Goal: Information Seeking & Learning: Learn about a topic

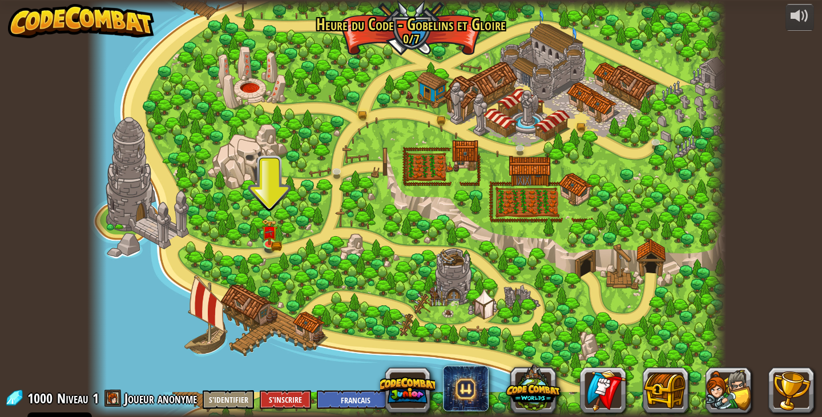
select select "fr"
click at [725, 397] on button at bounding box center [729, 391] width 46 height 46
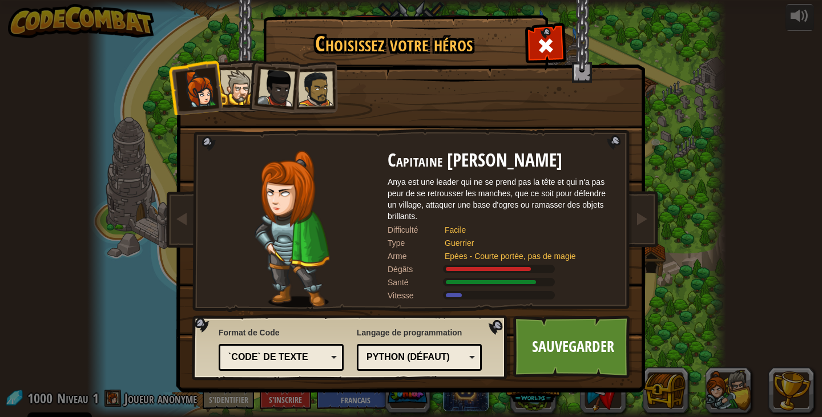
click at [318, 94] on div at bounding box center [315, 88] width 35 height 35
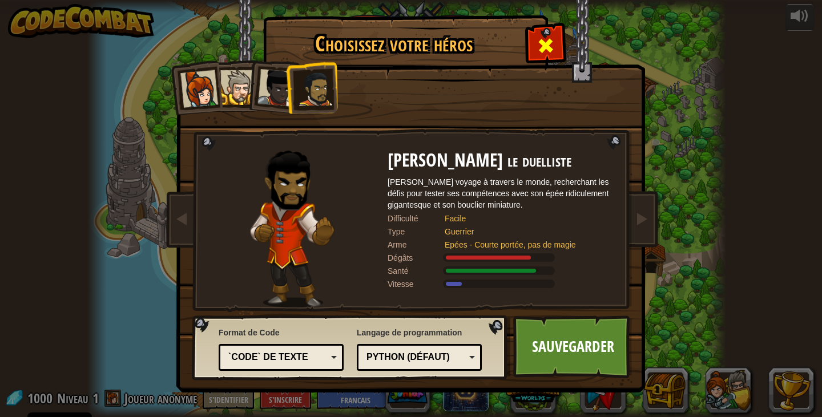
click at [541, 41] on span at bounding box center [546, 46] width 18 height 18
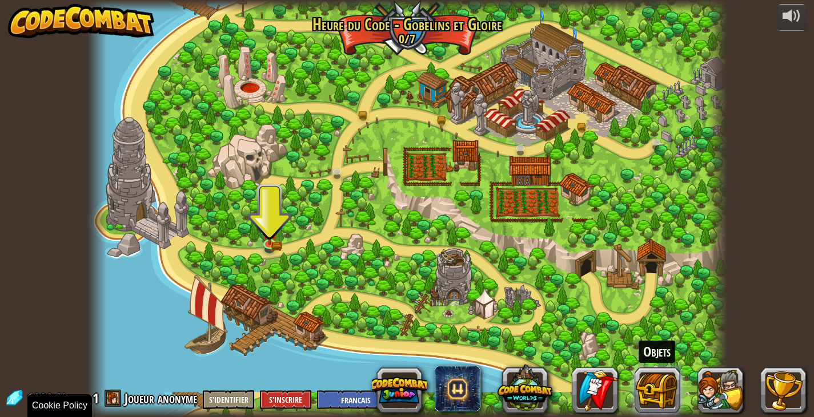
click at [667, 393] on button at bounding box center [657, 391] width 46 height 46
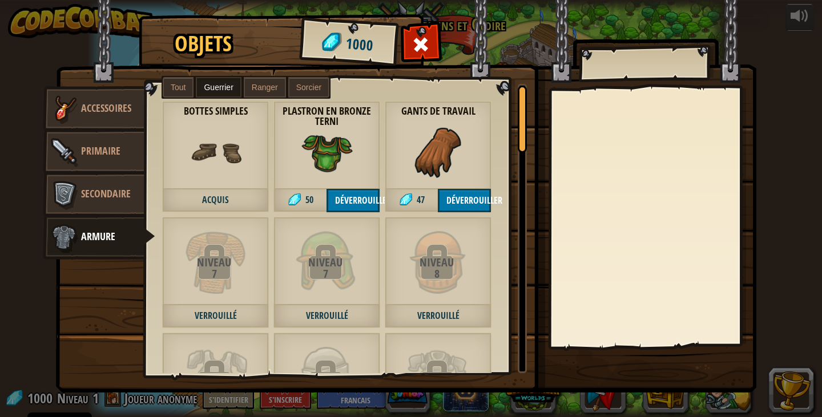
click at [372, 199] on button "Déverrouiller" at bounding box center [353, 200] width 53 height 23
click at [372, 199] on button "Confirmer" at bounding box center [353, 200] width 53 height 23
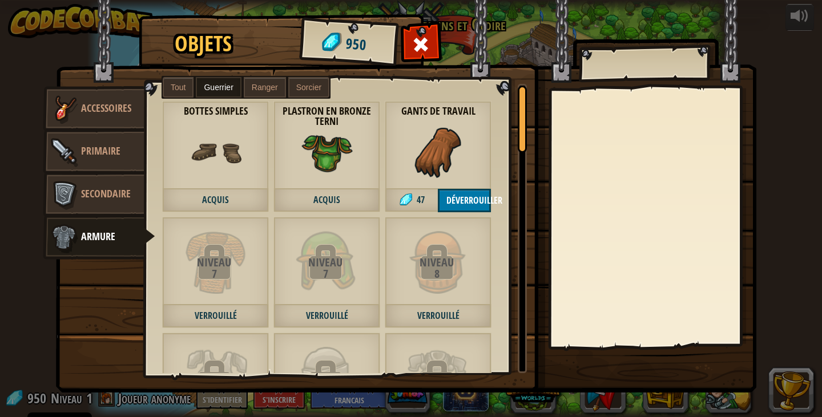
click at [459, 197] on button "Déverrouiller" at bounding box center [464, 200] width 53 height 23
click at [459, 197] on button "Confirmer" at bounding box center [464, 200] width 53 height 23
click at [104, 110] on span "Accessoires" at bounding box center [106, 108] width 50 height 14
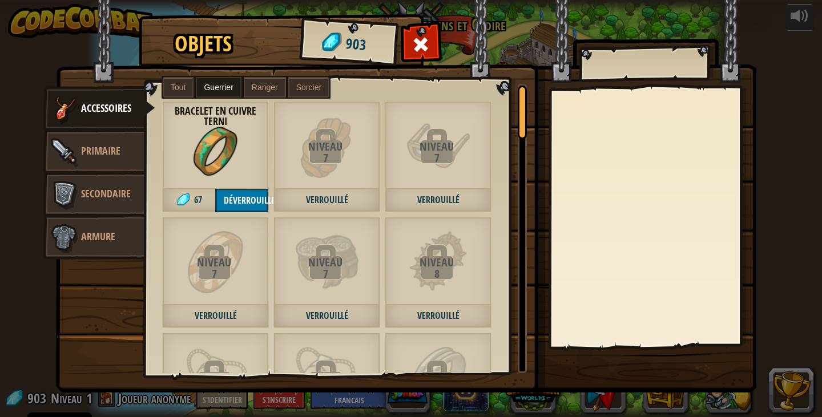
click at [252, 202] on button "Déverrouiller" at bounding box center [241, 200] width 53 height 23
click at [252, 202] on button "Confirmer" at bounding box center [241, 200] width 53 height 23
click at [417, 45] on span at bounding box center [421, 44] width 18 height 18
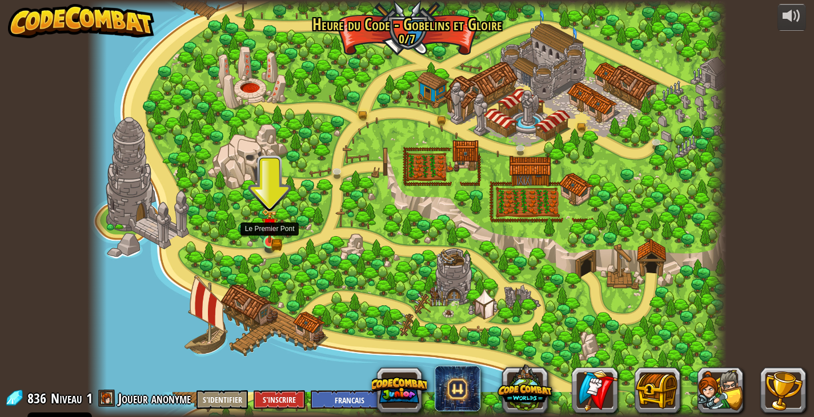
click at [263, 239] on img at bounding box center [270, 225] width 16 height 35
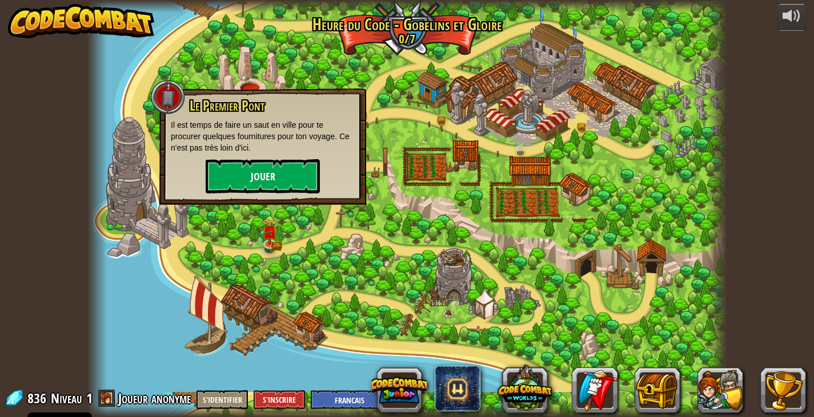
click at [281, 166] on button "Jouer" at bounding box center [263, 176] width 114 height 34
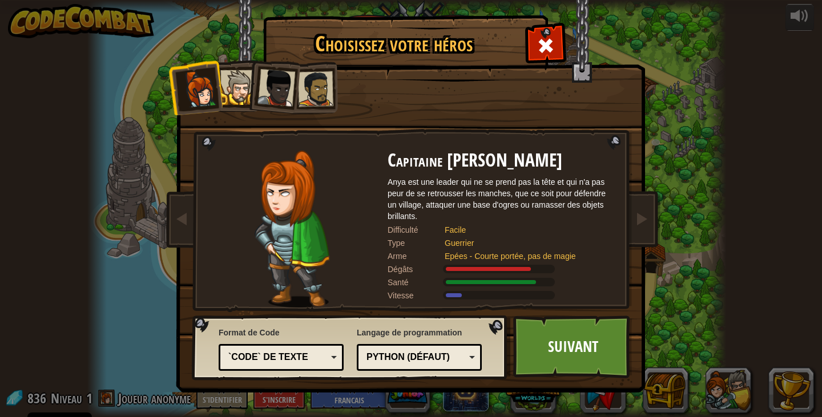
click at [228, 79] on div at bounding box center [237, 87] width 35 height 35
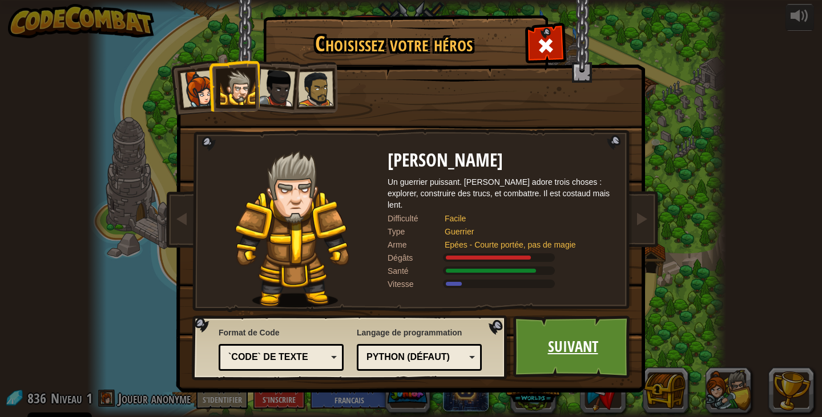
click at [569, 338] on link "Suivant" at bounding box center [572, 347] width 119 height 63
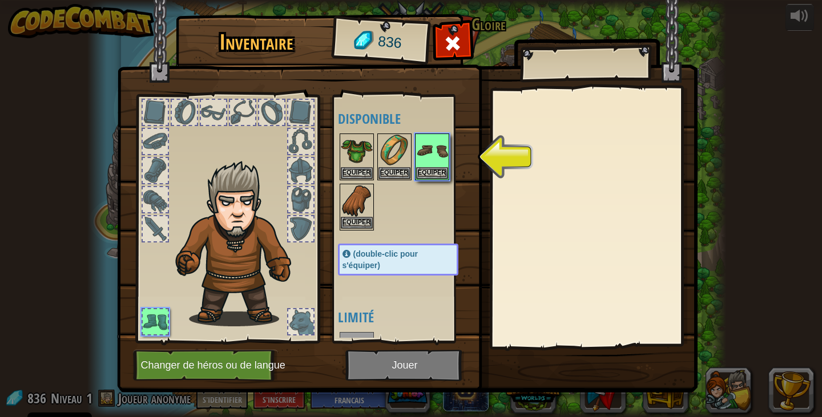
click at [363, 220] on button "Equiper" at bounding box center [357, 223] width 32 height 12
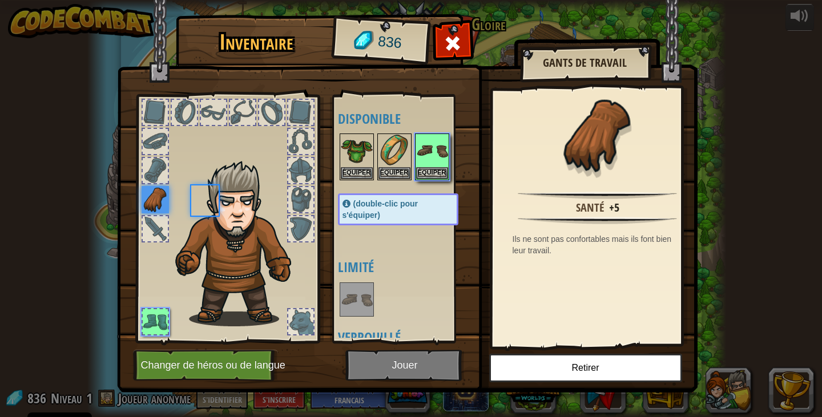
click at [363, 220] on div "(double-clic pour s'équiper)" at bounding box center [398, 210] width 120 height 32
click at [357, 175] on button "Equiper" at bounding box center [357, 173] width 32 height 12
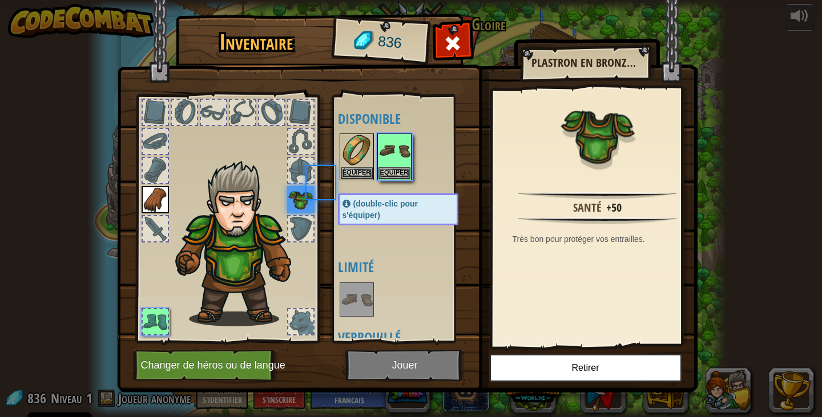
click at [357, 13] on body "Cookie Policy CodeCombat utilise quelques cookies essentiels et non essentiels.…" at bounding box center [411, 6] width 822 height 13
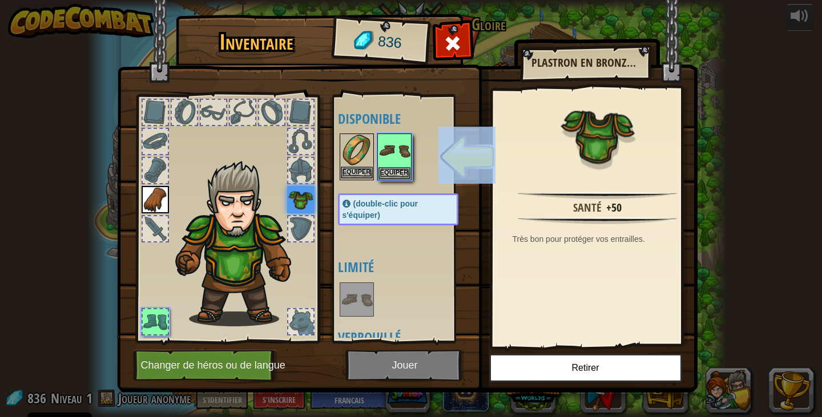
click at [359, 175] on button "Equiper" at bounding box center [357, 173] width 32 height 12
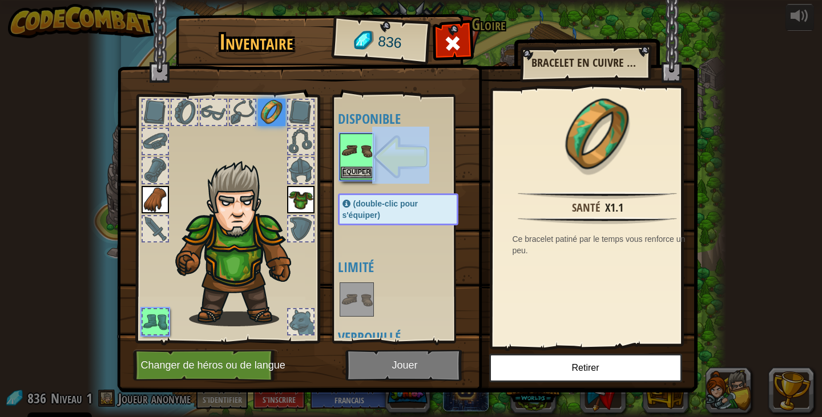
click at [359, 175] on button "Equiper" at bounding box center [357, 173] width 32 height 12
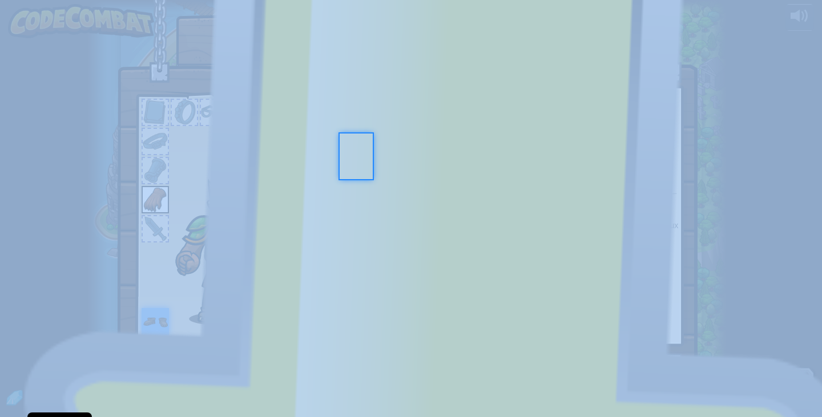
click at [359, 175] on div "Disponible Equiper Equiper Equiper Equiper (double-clic pour s'équiper) Limité …" at bounding box center [409, 219] width 143 height 238
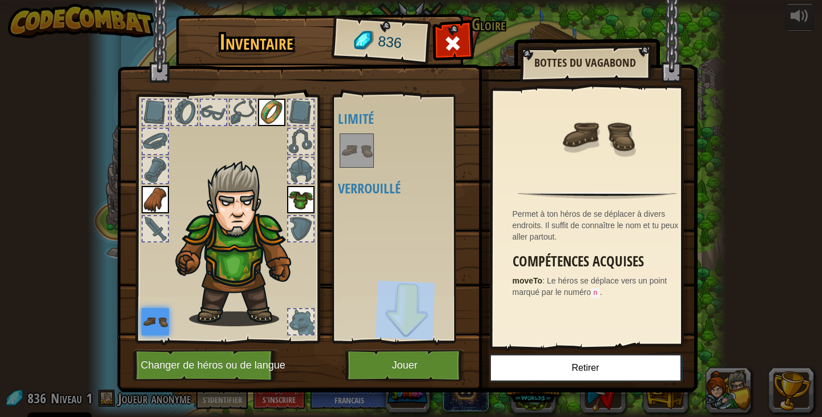
click at [392, 360] on button "Jouer" at bounding box center [404, 365] width 119 height 31
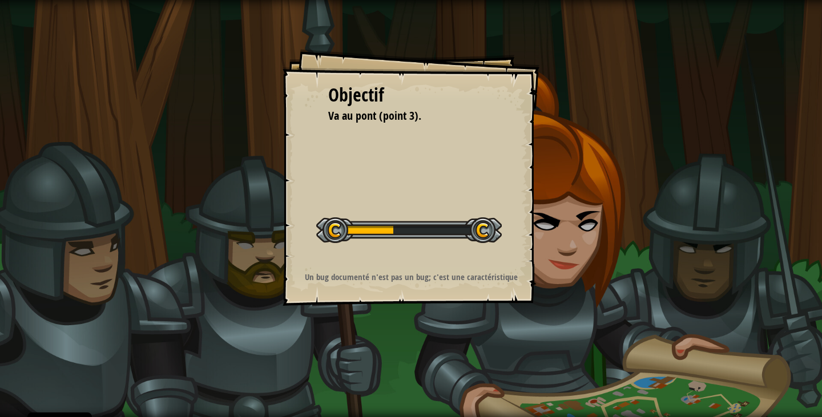
click at [445, 278] on strong "Un bug documenté n'est pas un bug; c'est une caractéristique" at bounding box center [411, 277] width 213 height 12
drag, startPoint x: 445, startPoint y: 278, endPoint x: 397, endPoint y: 278, distance: 47.4
click at [445, 278] on strong "Un bug documenté n'est pas un bug; c'est une caractéristique" at bounding box center [411, 277] width 213 height 12
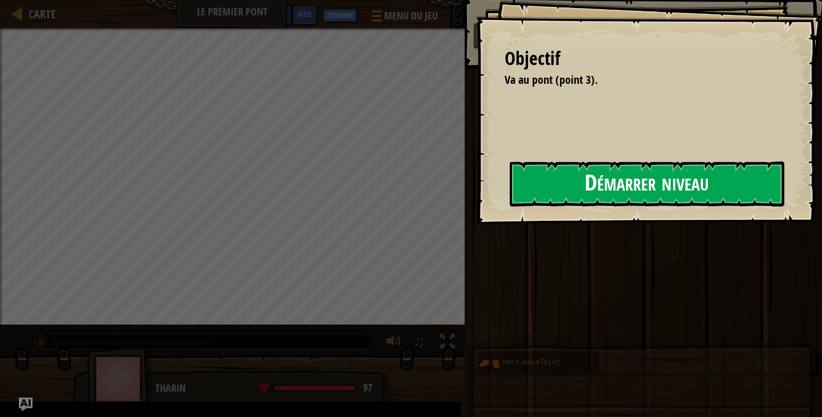
click at [758, 177] on button "Démarrer niveau" at bounding box center [647, 184] width 275 height 45
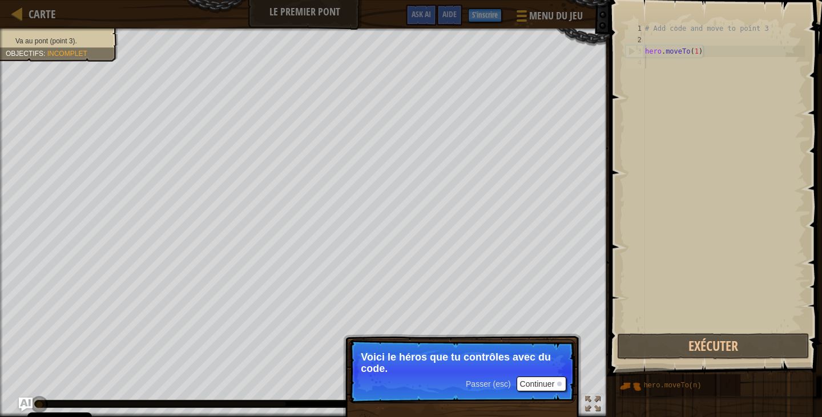
click at [530, 385] on button "Continuer" at bounding box center [542, 384] width 50 height 15
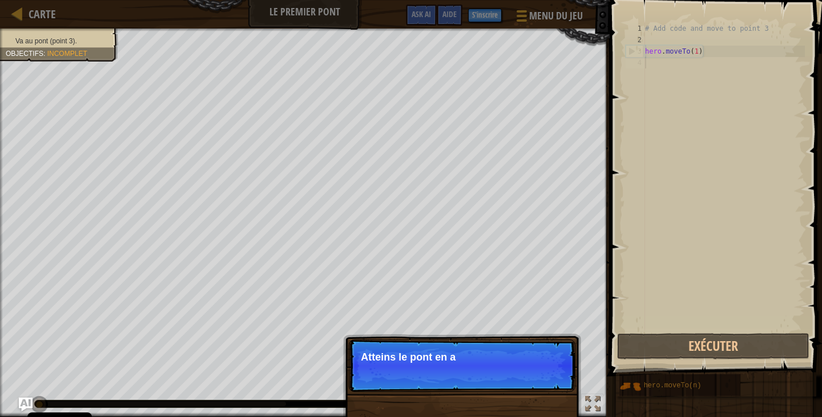
click at [530, 385] on p "Passer (esc) Continuer Atteins le pont en a" at bounding box center [462, 366] width 227 height 53
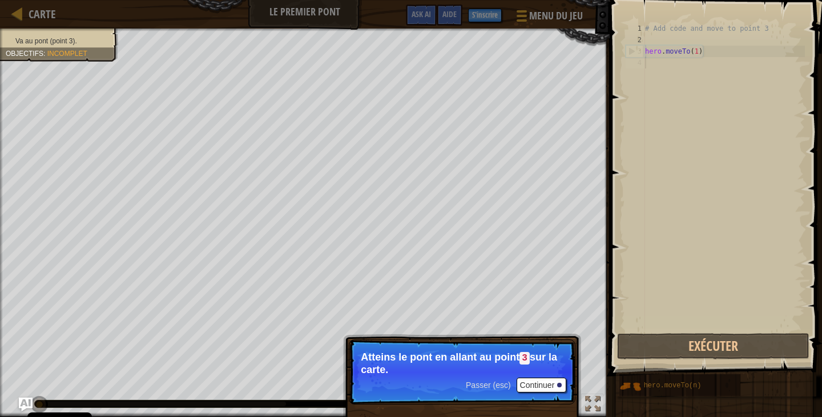
click at [544, 388] on button "Continuer" at bounding box center [542, 385] width 50 height 15
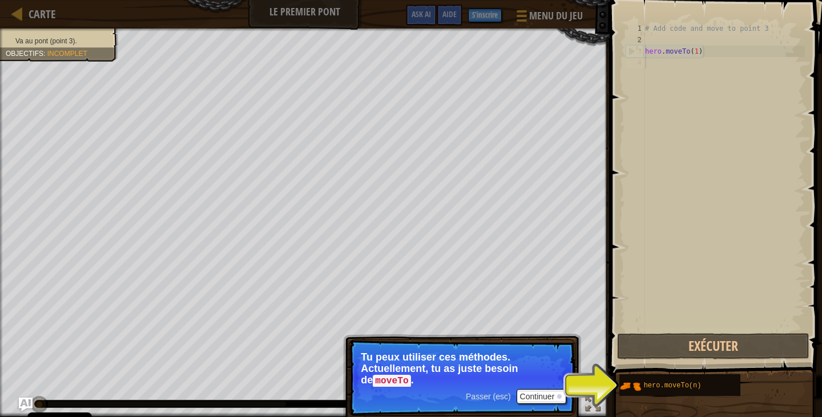
click at [486, 397] on span "Passer (esc)" at bounding box center [488, 396] width 45 height 9
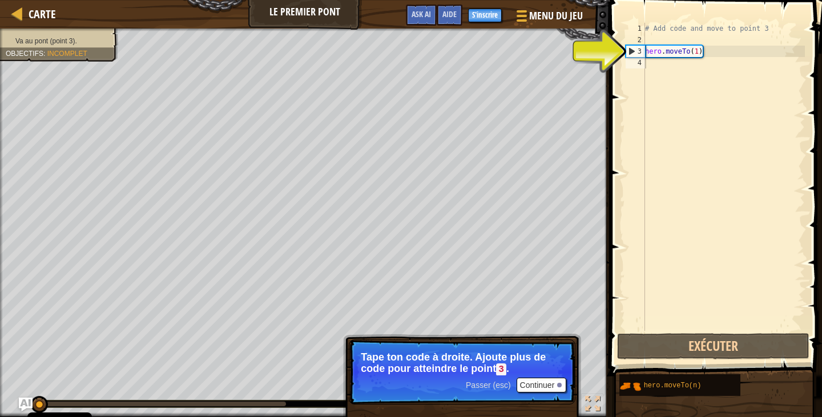
click at [550, 388] on button "Continuer" at bounding box center [542, 385] width 50 height 15
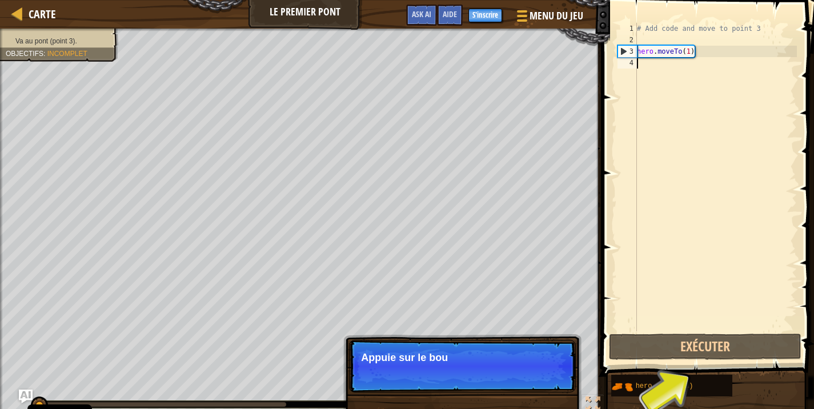
click at [550, 388] on p "Passer (esc) Continuer Appuie sur le bou" at bounding box center [462, 366] width 227 height 53
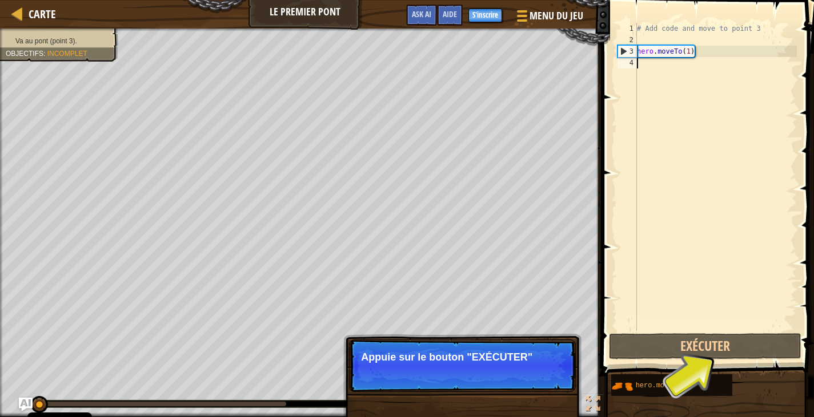
click at [550, 388] on p "Passer (esc) Continuer Appuie sur le bouton "EXÉCUTER"" at bounding box center [462, 366] width 227 height 53
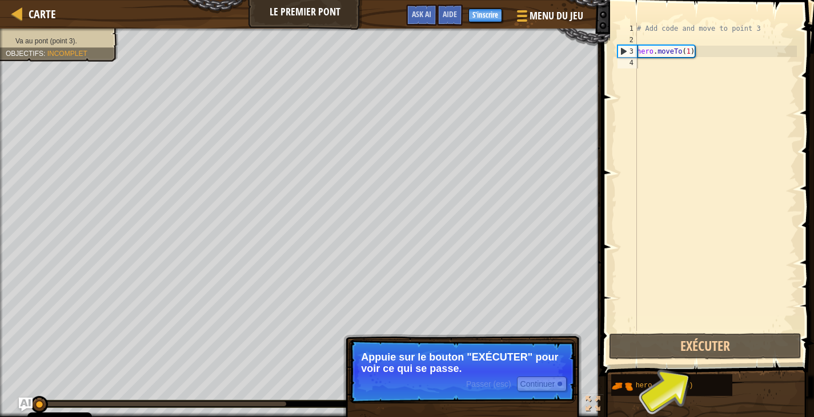
click at [550, 388] on button "Continuer" at bounding box center [542, 384] width 50 height 15
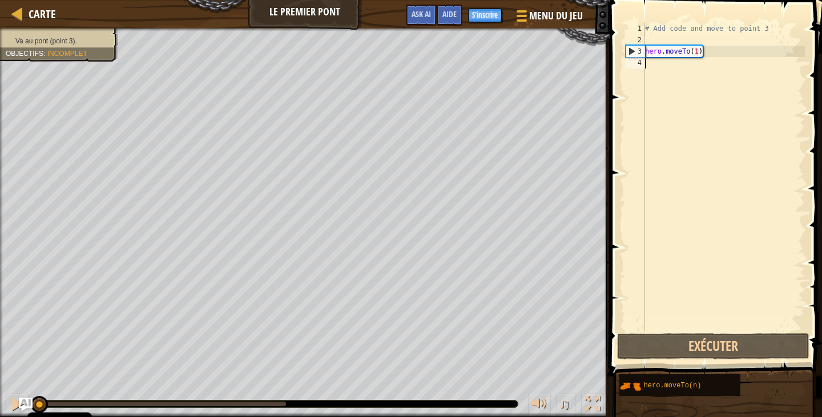
click at [550, 388] on div "Va au pont (point 3). Objectifs : Incomplet ♫ Tharin 97 x: 5 y: 15 x: 10 y: 6 P…" at bounding box center [411, 223] width 822 height 389
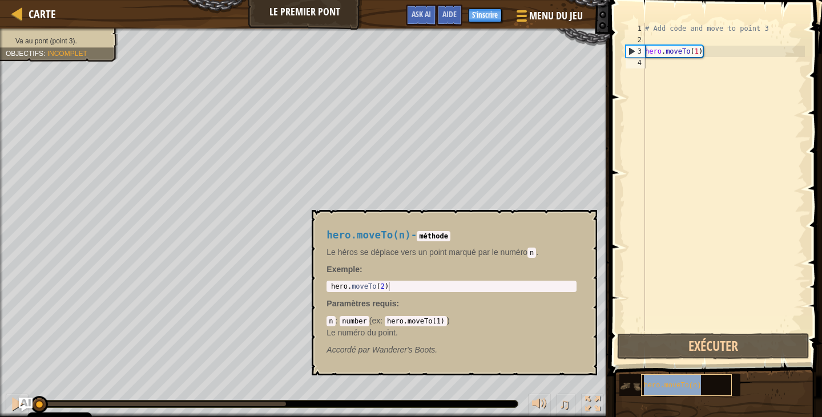
drag, startPoint x: 650, startPoint y: 388, endPoint x: 658, endPoint y: 380, distance: 11.3
click at [658, 380] on div "hero.moveTo(n)" at bounding box center [686, 386] width 91 height 22
copy span "hero.moveTo(n)"
paste textarea "hero.moveTo(n)"
type textarea "hero.moveTo(n)"
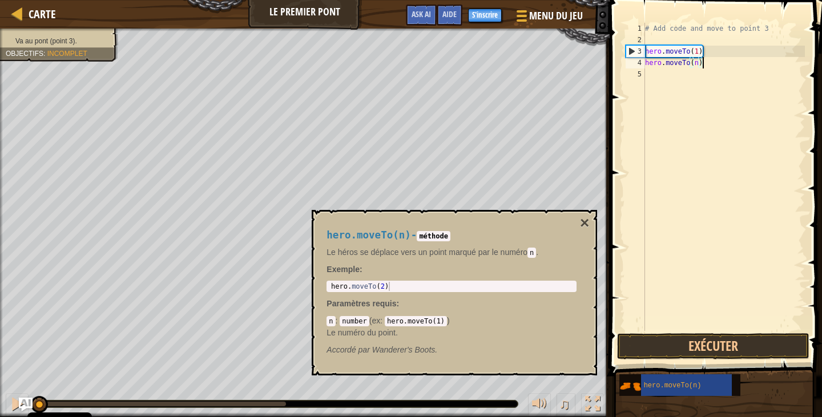
click at [657, 80] on div "# Add code and move to point 3 hero . moveTo ( 1 ) hero . moveTo ( n )" at bounding box center [724, 188] width 162 height 331
paste textarea "hero.moveTo(n)"
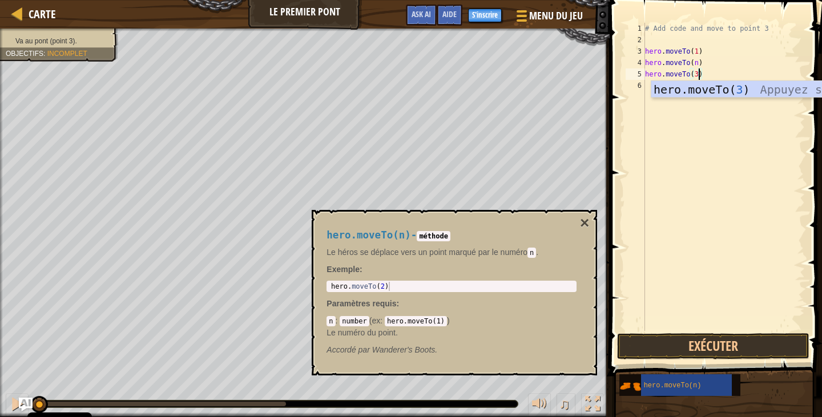
scroll to position [5, 4]
click at [726, 58] on div "# Add code and move to point 3 hero . moveTo ( 1 ) hero . moveTo ( n ) hero . m…" at bounding box center [724, 188] width 162 height 331
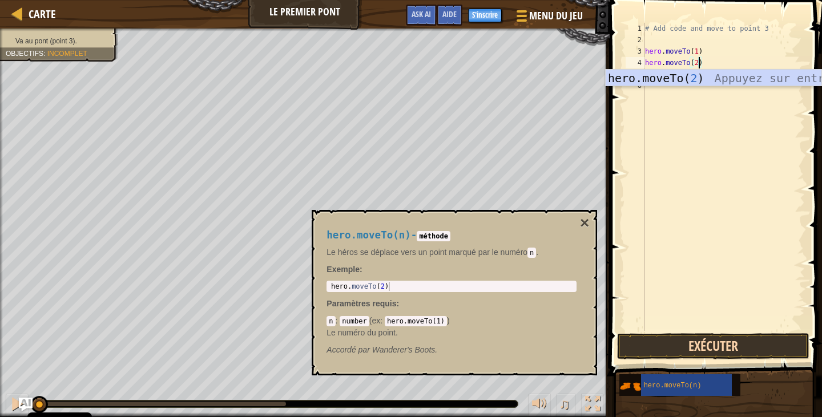
type textarea "hero.moveTo(2)"
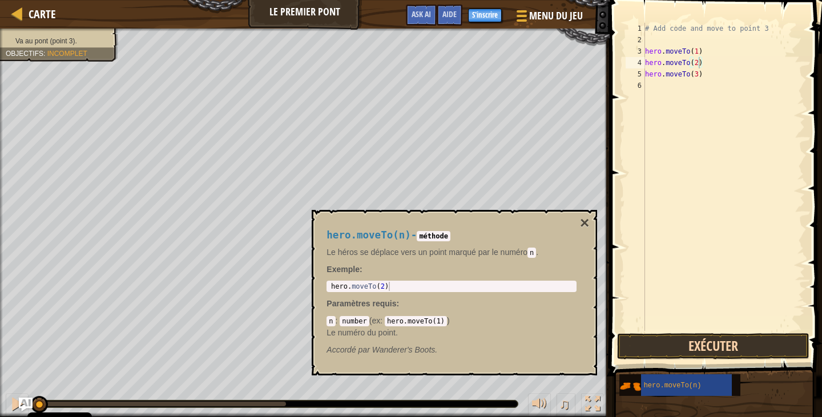
click at [710, 347] on button "Exécuter" at bounding box center [713, 346] width 192 height 26
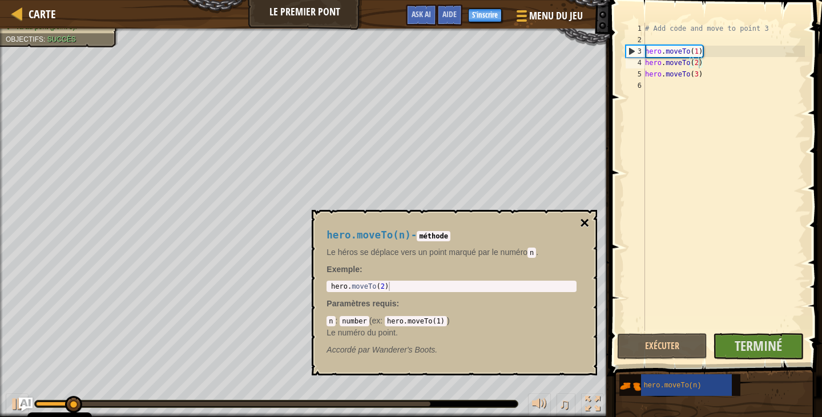
click at [580, 220] on button "×" at bounding box center [584, 223] width 9 height 16
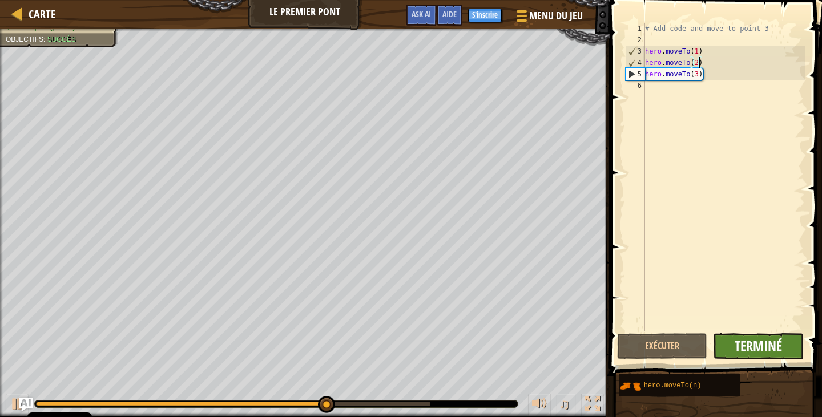
click at [765, 355] on span "Terminé" at bounding box center [758, 346] width 47 height 18
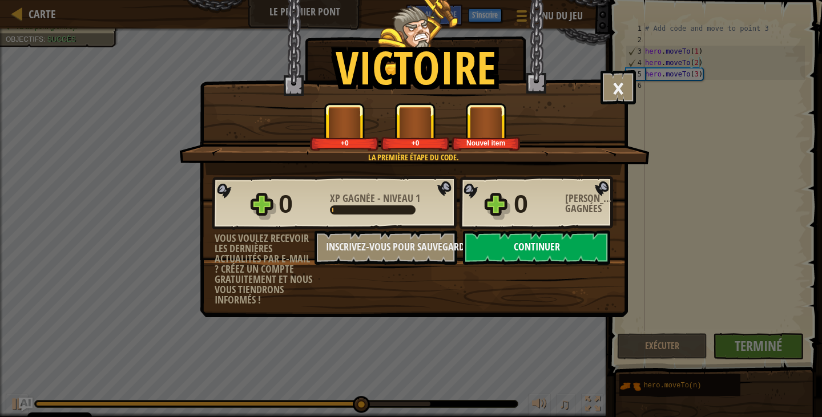
click at [534, 251] on button "Continuer" at bounding box center [536, 248] width 147 height 34
select select "fr"
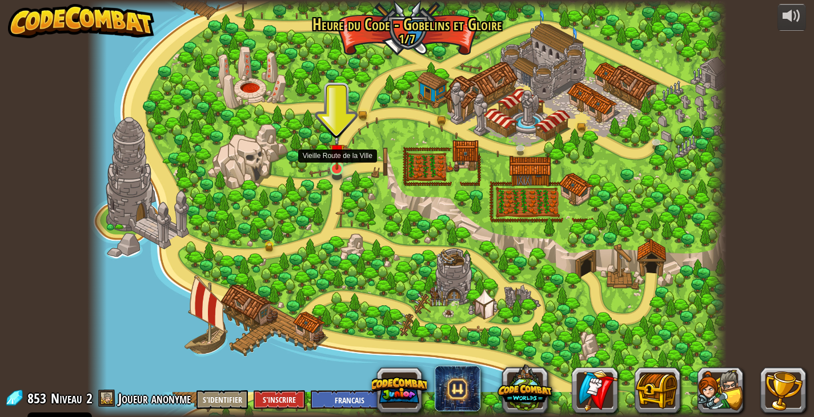
click at [332, 175] on link at bounding box center [337, 170] width 23 height 23
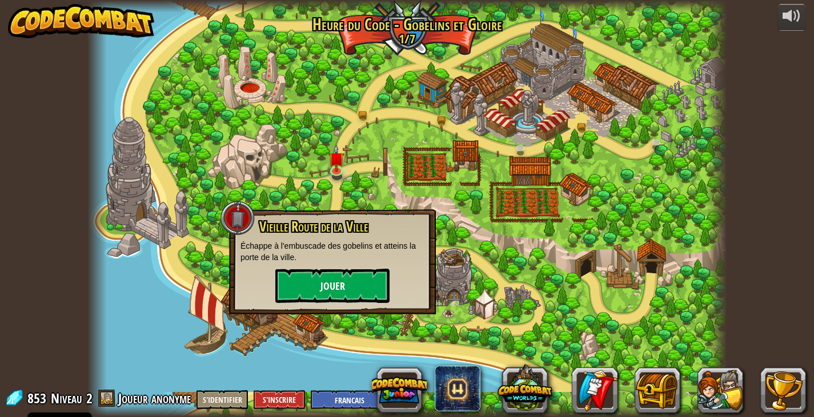
click at [364, 276] on button "Jouer" at bounding box center [332, 286] width 114 height 34
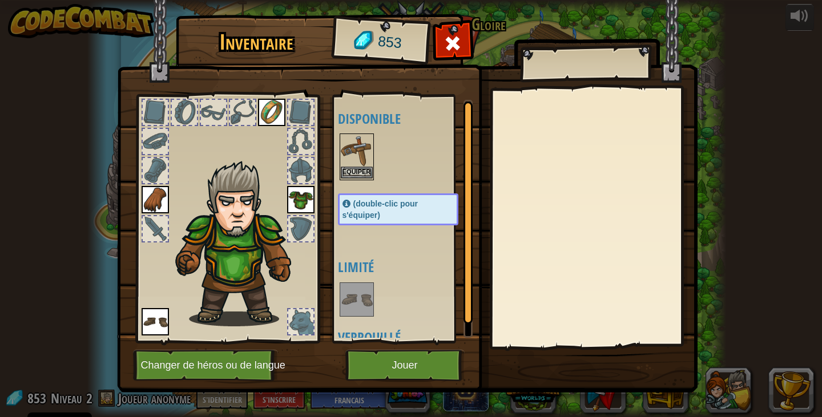
click at [352, 179] on div "Equiper" at bounding box center [357, 157] width 34 height 47
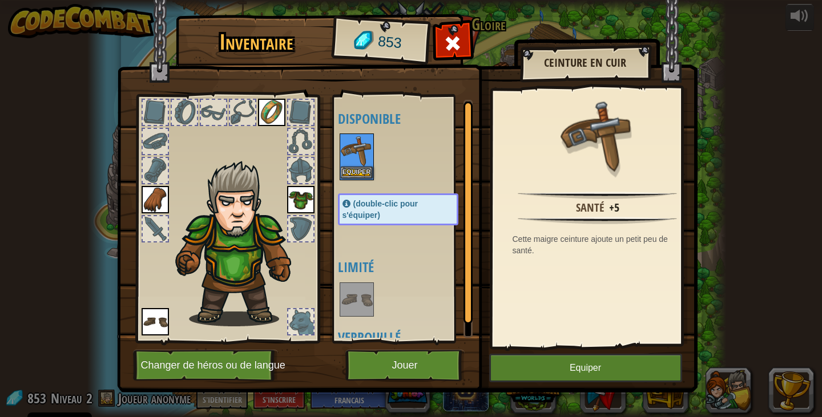
click at [352, 179] on div "Equiper" at bounding box center [357, 157] width 34 height 47
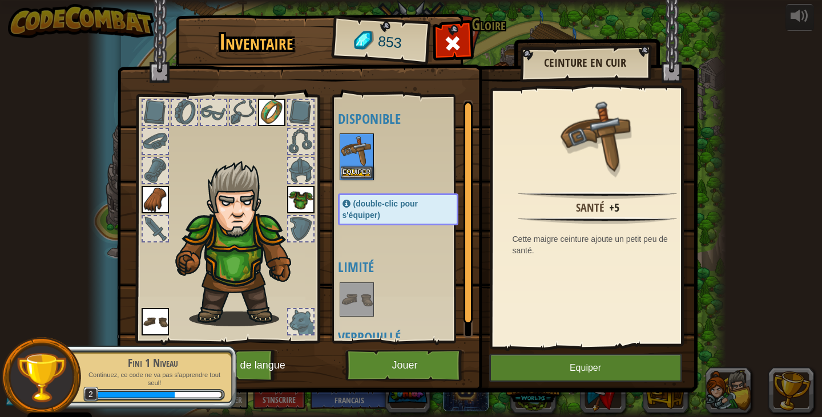
click at [352, 179] on div "Equiper" at bounding box center [357, 157] width 34 height 47
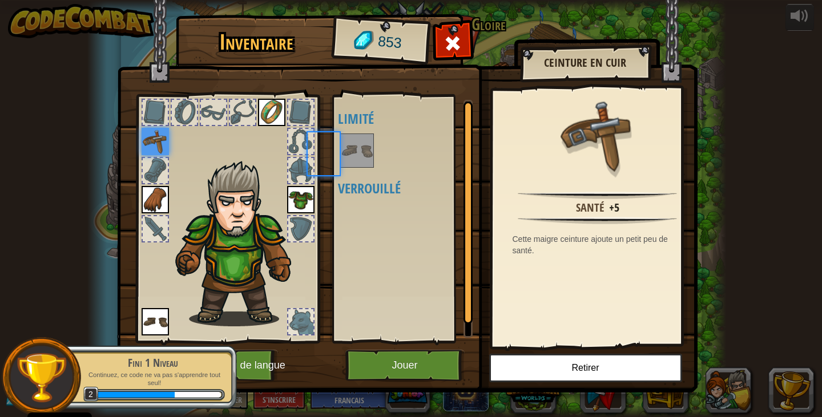
click at [352, 179] on div "Disponible Equiper Equiper Equiper Equiper (double-clic pour s'équiper) Limité …" at bounding box center [409, 219] width 143 height 238
click at [404, 359] on button "Jouer" at bounding box center [404, 365] width 119 height 31
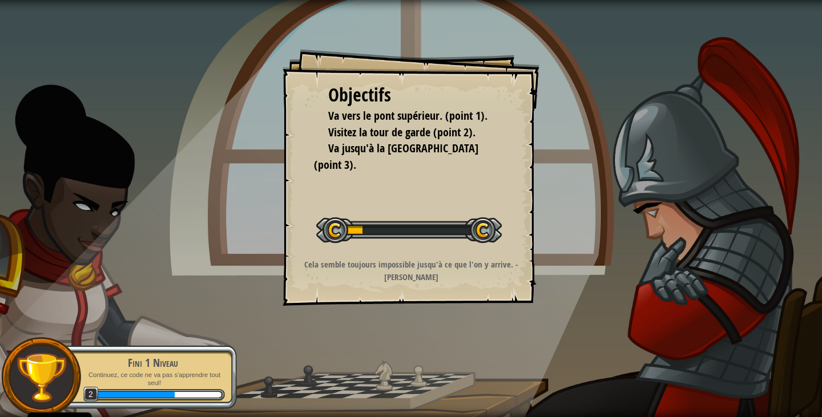
click at [354, 128] on span "Visitez la tour de garde (point 2)." at bounding box center [401, 131] width 147 height 15
click at [377, 130] on span "Visitez la tour de garde (point 2)." at bounding box center [401, 131] width 147 height 15
click at [377, 130] on ul "Va vers le pont supérieur. (point 1). Visitez la tour de garde (point 2). [GEOG…" at bounding box center [411, 140] width 166 height 65
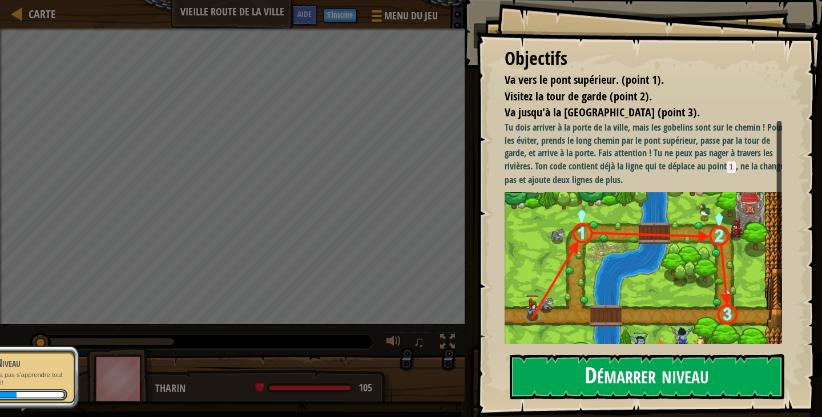
click at [681, 355] on button "Démarrer niveau" at bounding box center [647, 377] width 275 height 45
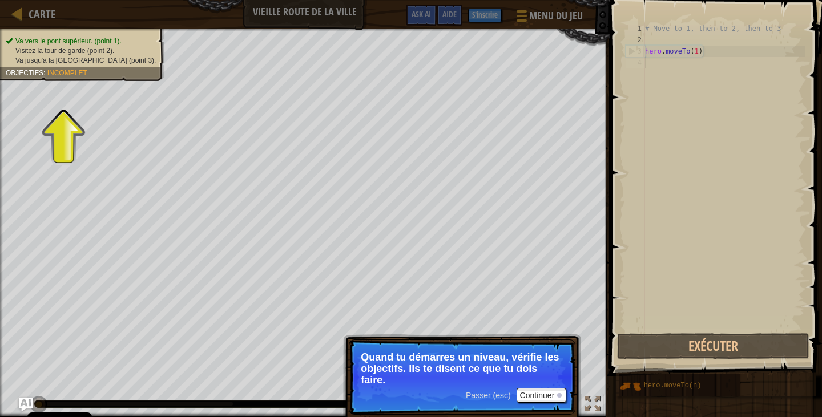
click at [479, 397] on span "Passer (esc)" at bounding box center [488, 395] width 45 height 9
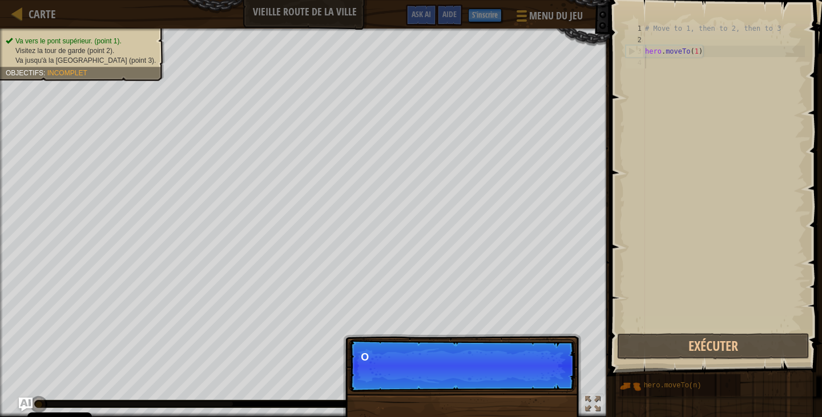
scroll to position [5, 0]
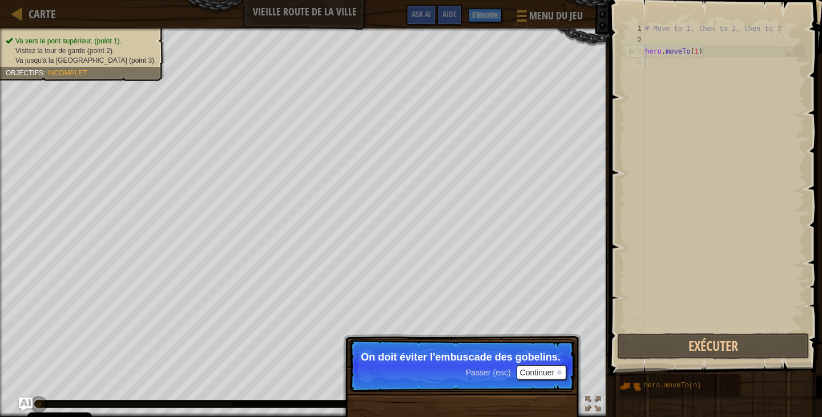
click at [529, 376] on button "Continuer" at bounding box center [542, 372] width 50 height 15
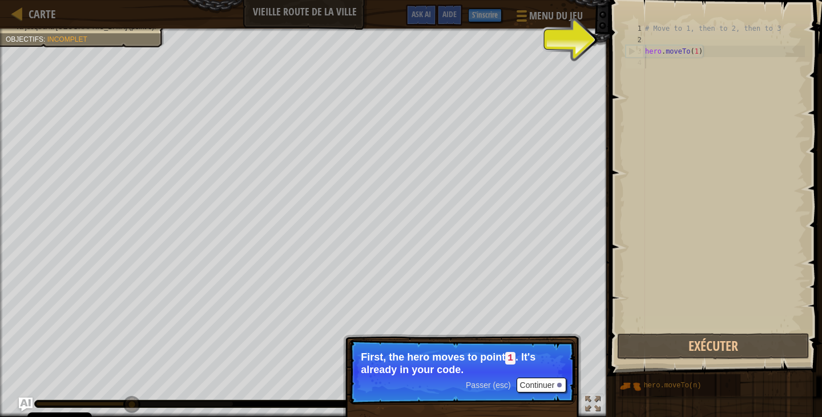
click at [545, 391] on button "Continuer" at bounding box center [542, 385] width 50 height 15
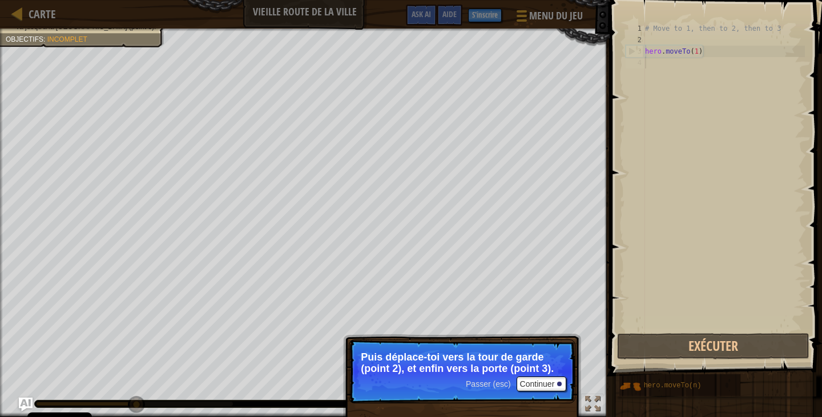
click at [550, 392] on p "Passer (esc) Continuer Puis déplace-toi vers la tour de garde (point 2), et enf…" at bounding box center [462, 372] width 227 height 64
click at [549, 391] on button "Continuer" at bounding box center [542, 384] width 50 height 15
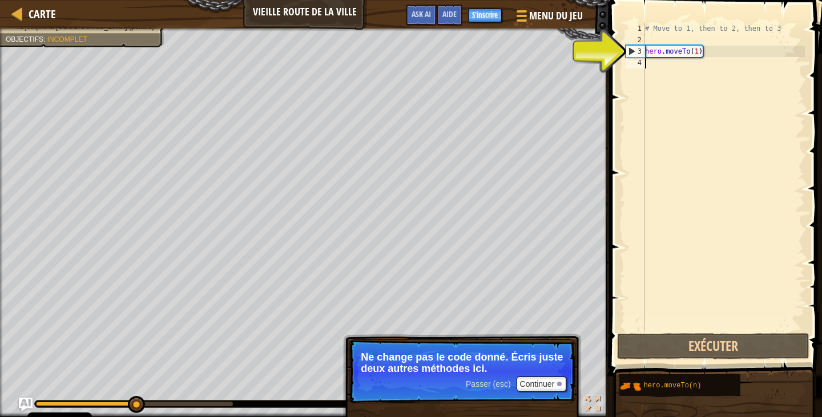
click at [549, 395] on p "Passer (esc) Continuer Ne change pas le code donné. Écris juste deux autres mét…" at bounding box center [462, 372] width 227 height 64
click at [549, 389] on button "Continuer" at bounding box center [542, 384] width 50 height 15
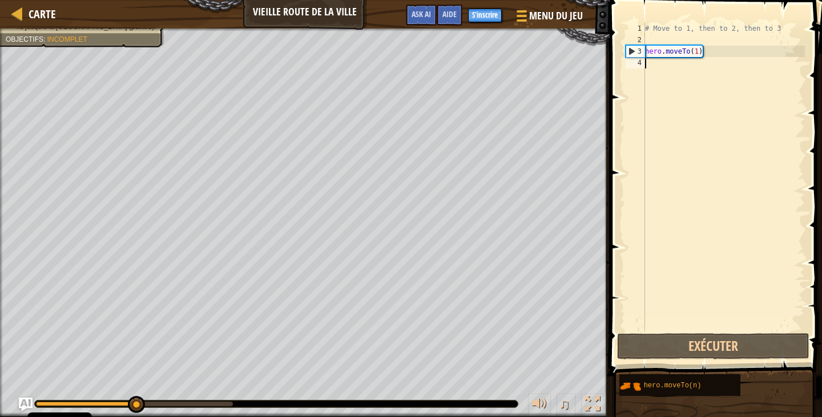
paste textarea "hero.moveTo(n)"
type textarea "hero.moveTo(n)"
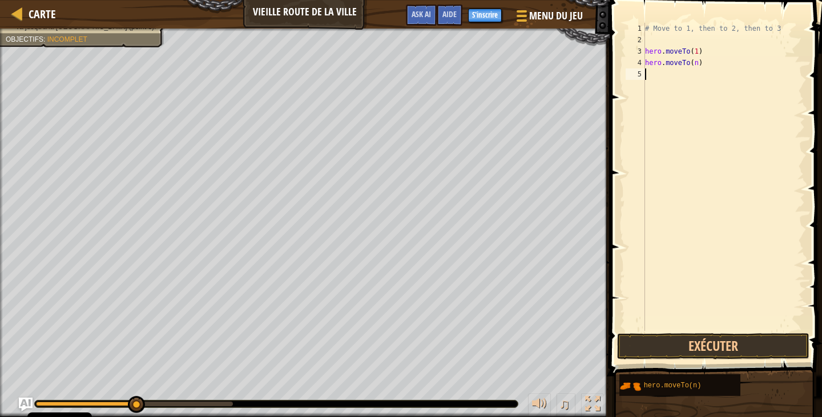
paste textarea "hero.moveTo(n)"
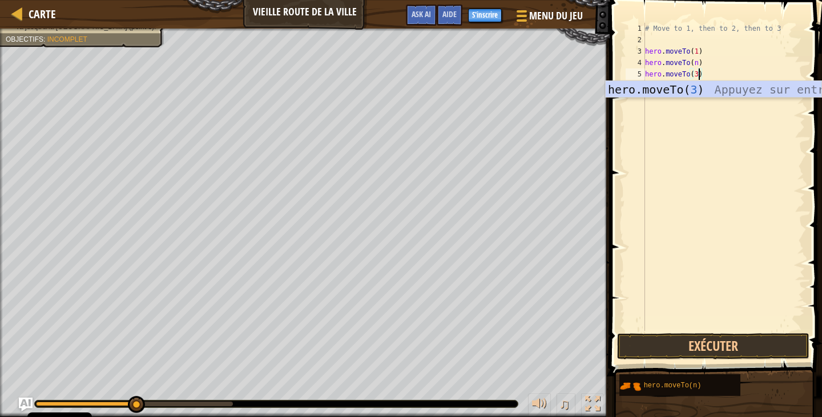
click at [699, 63] on div "# Move to 1, then to 2, then to 3 hero . moveTo ( 1 ) hero . moveTo ( n ) hero …" at bounding box center [724, 188] width 162 height 331
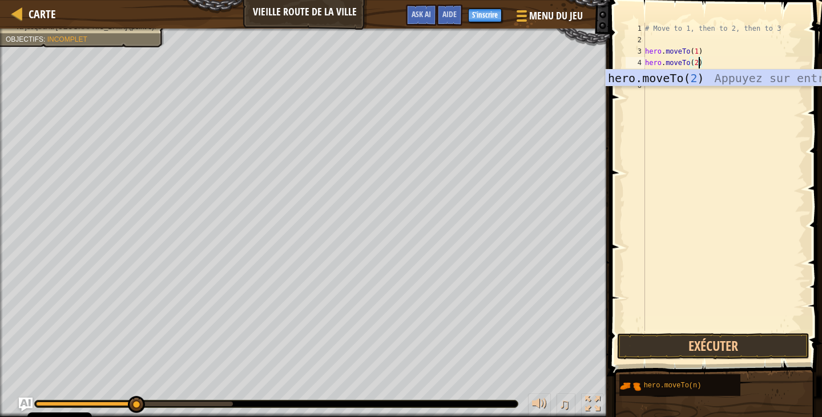
scroll to position [5, 0]
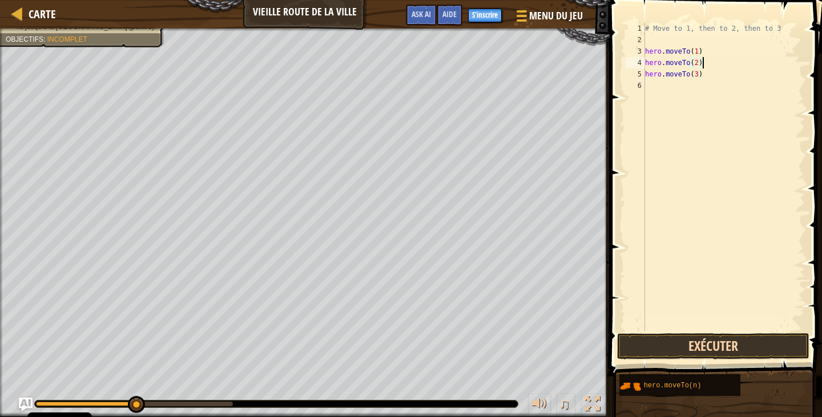
type textarea "hero.moveTo(2)"
click at [734, 344] on button "Exécuter" at bounding box center [713, 346] width 192 height 26
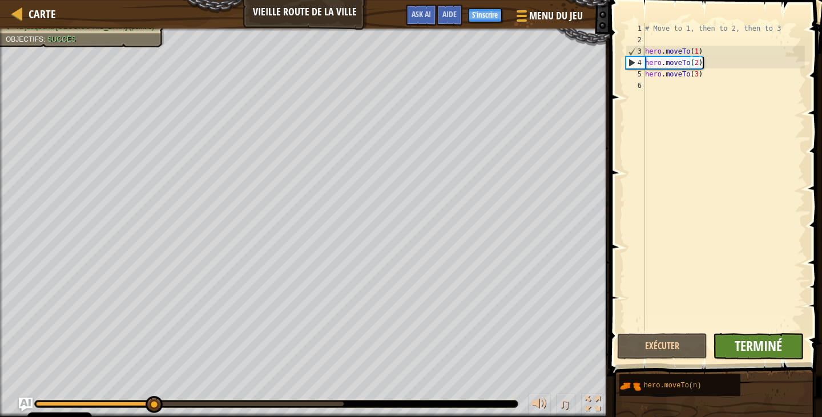
click at [746, 348] on span "Terminé" at bounding box center [758, 346] width 47 height 18
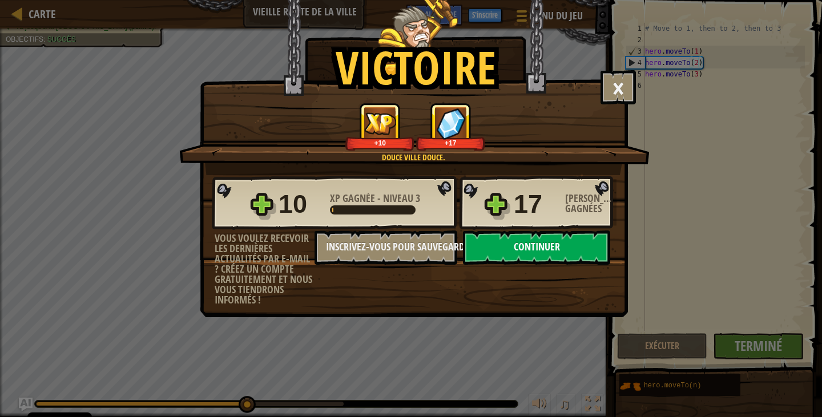
click at [523, 252] on button "Continuer" at bounding box center [536, 248] width 147 height 34
select select "fr"
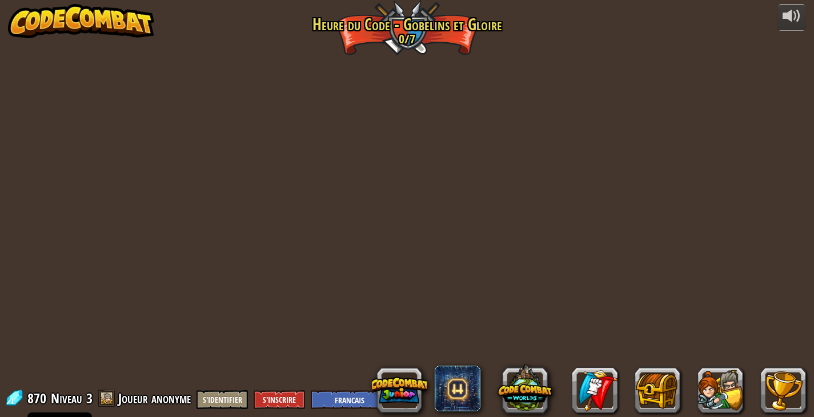
select select "fr"
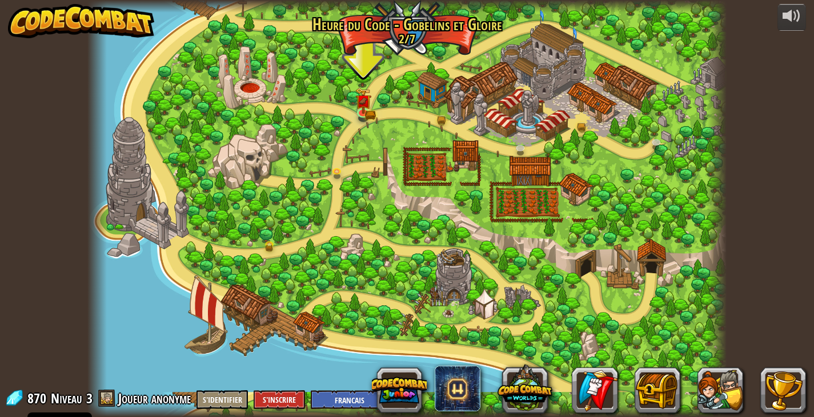
click at [353, 107] on div at bounding box center [406, 208] width 638 height 417
click at [369, 111] on img at bounding box center [363, 94] width 16 height 35
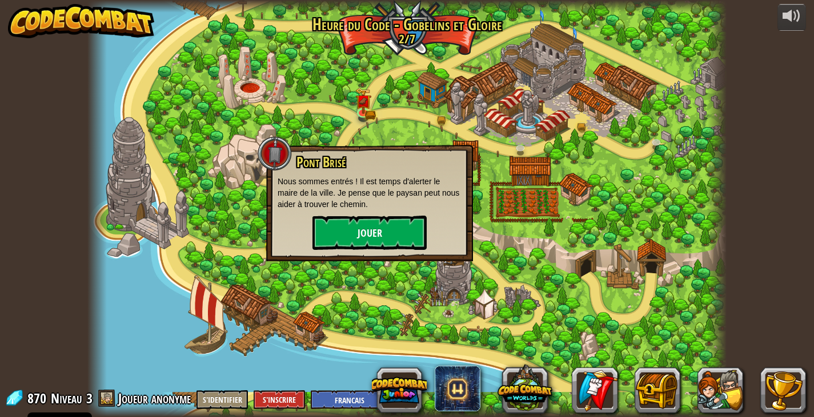
click at [400, 246] on button "Jouer" at bounding box center [369, 233] width 114 height 34
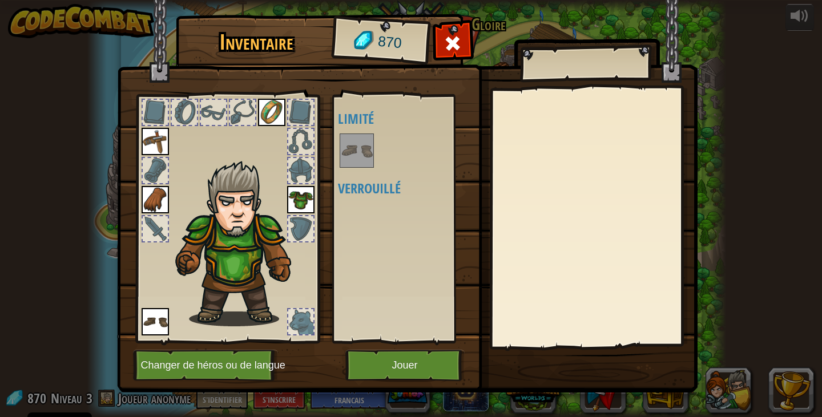
click at [413, 355] on button "Jouer" at bounding box center [404, 365] width 119 height 31
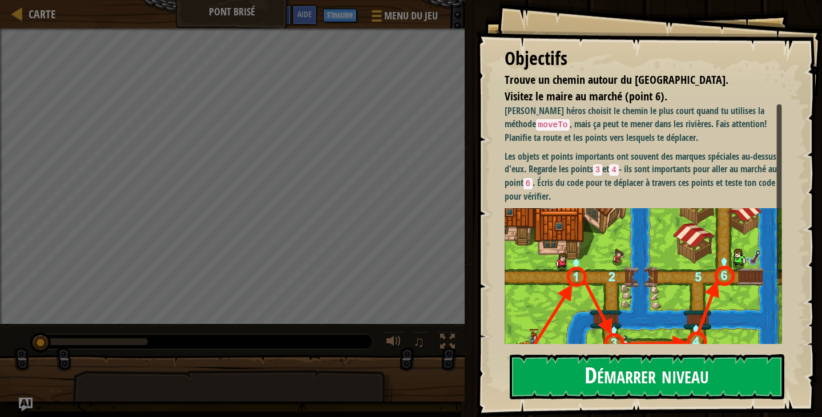
click at [726, 217] on div "Objectifs Trouve un chemin autour du [GEOGRAPHIC_DATA]. Visitez le maire au mar…" at bounding box center [649, 208] width 346 height 417
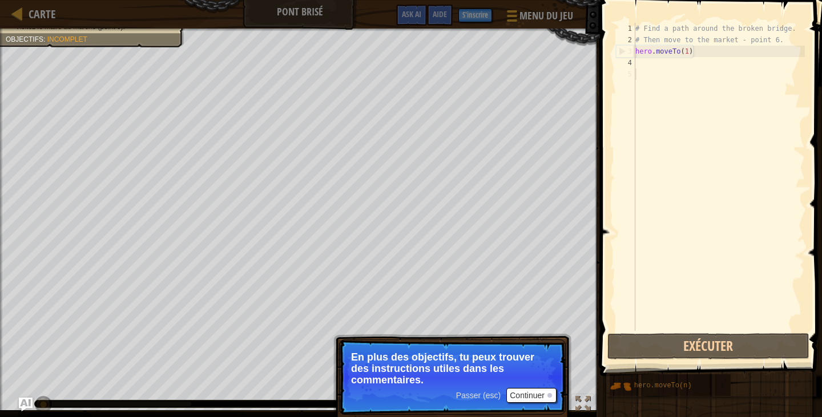
click at [541, 400] on button "Continuer" at bounding box center [532, 395] width 50 height 15
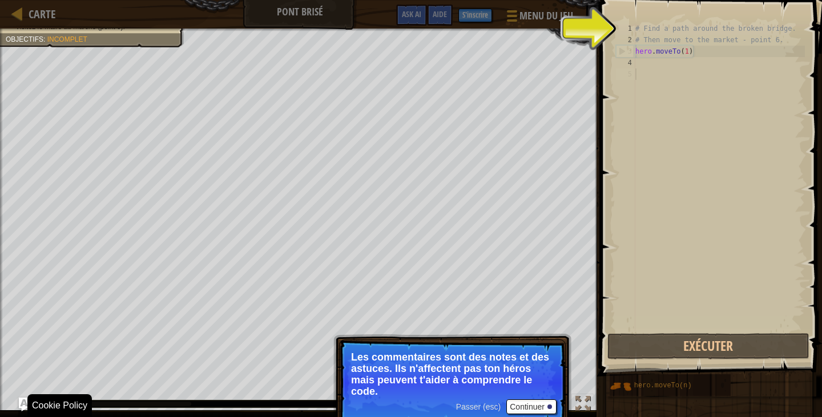
click at [545, 411] on button "Continuer" at bounding box center [532, 407] width 50 height 15
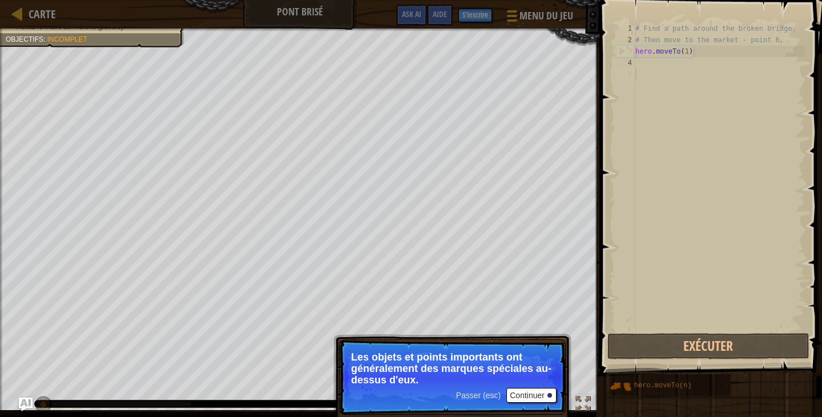
click at [539, 397] on button "Continuer" at bounding box center [532, 395] width 50 height 15
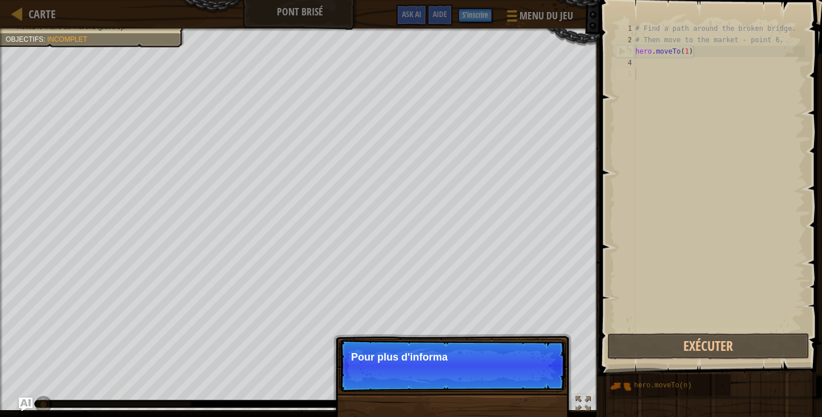
click at [539, 397] on div "Passer (esc) Continuer Pour plus d'informa" at bounding box center [452, 424] width 238 height 169
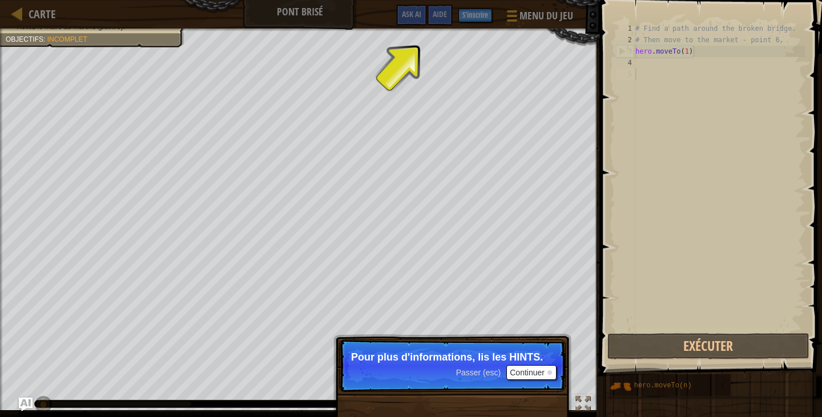
click at [541, 367] on button "Continuer" at bounding box center [532, 372] width 50 height 15
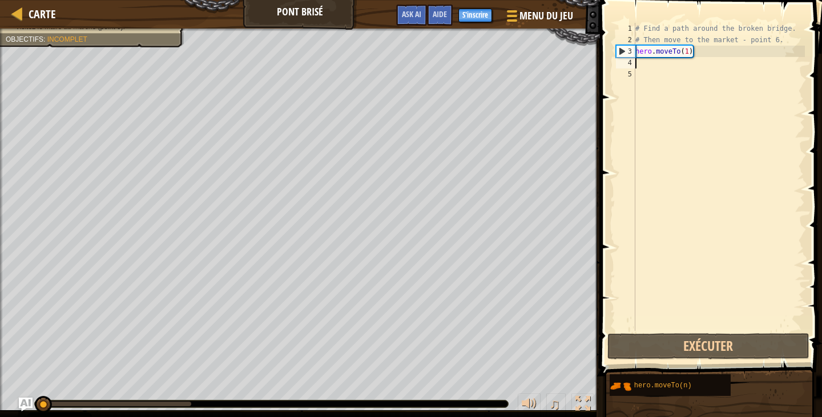
click at [639, 66] on div "# Find a path around the broken bridge. # Then move to the market - point 6. he…" at bounding box center [719, 188] width 172 height 331
paste textarea "hero.moveTo(n)"
type textarea "hero.moveTo(n)"
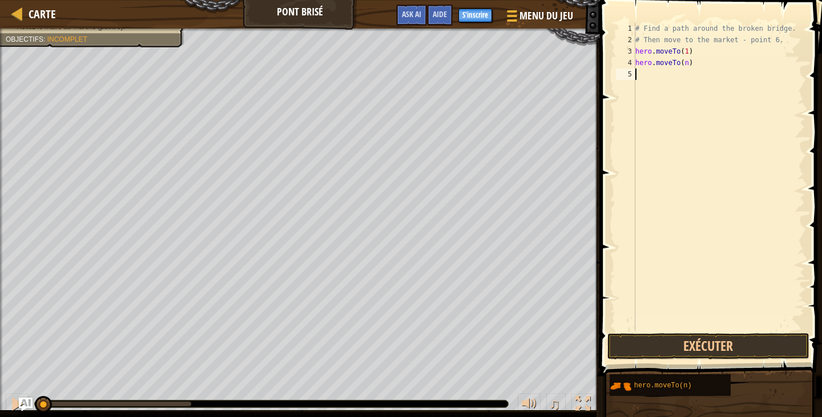
paste textarea "hero.moveTo(n)"
type textarea "hero.moveTo(n)"
click at [642, 85] on div "# Find a path around the broken bridge. # Then move to the market - point 6. he…" at bounding box center [719, 188] width 172 height 331
paste textarea "hero.moveTo(n)"
type textarea "hero.moveTo(n)"
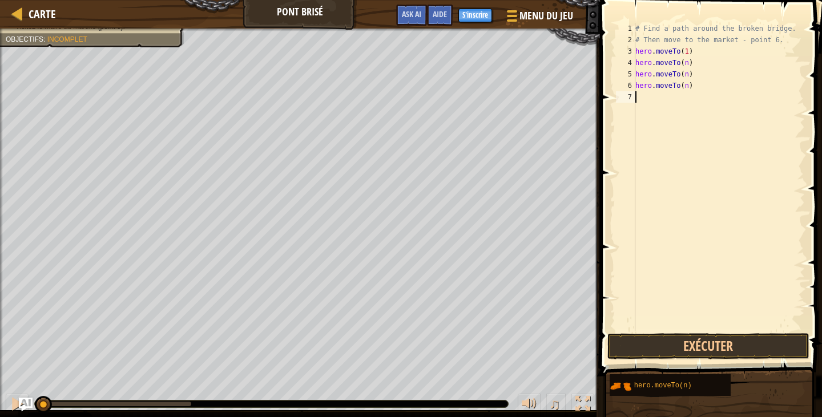
paste textarea "hero.moveTo(n)"
type textarea "hero.moveTo(n)"
paste textarea "hero.moveTo(n)"
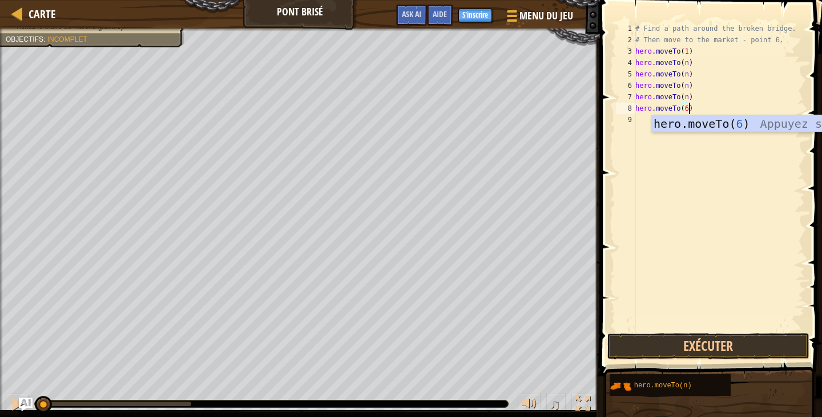
scroll to position [5, 4]
click at [690, 97] on div "# Find a path around the broken bridge. # Then move to the market - point 6. he…" at bounding box center [719, 188] width 172 height 331
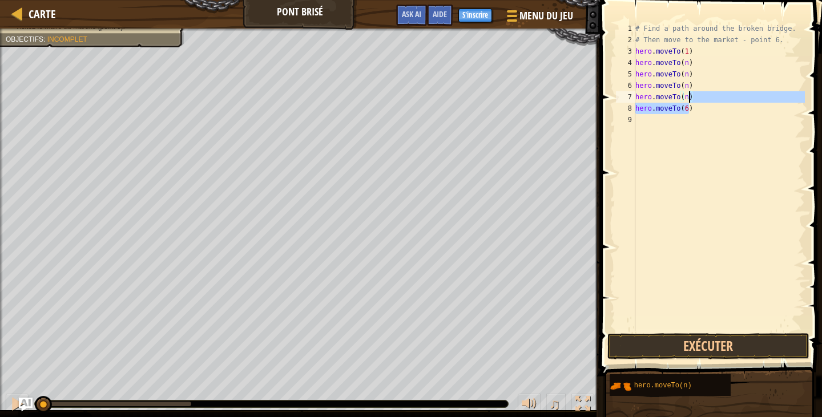
type textarea "hero.moveTo(n)"
paste textarea "hero.moveTo(n)"
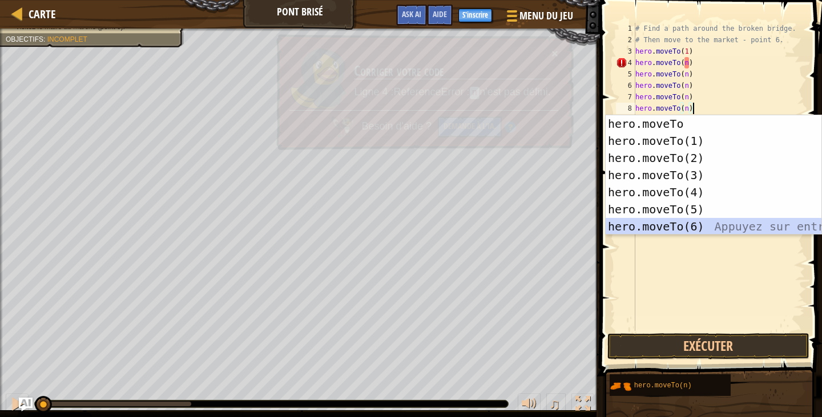
click at [701, 228] on div "hero.moveTo Appuyez sur entrée hero.moveTo(1) Appuyez sur entrée hero.moveTo(2)…" at bounding box center [714, 192] width 216 height 154
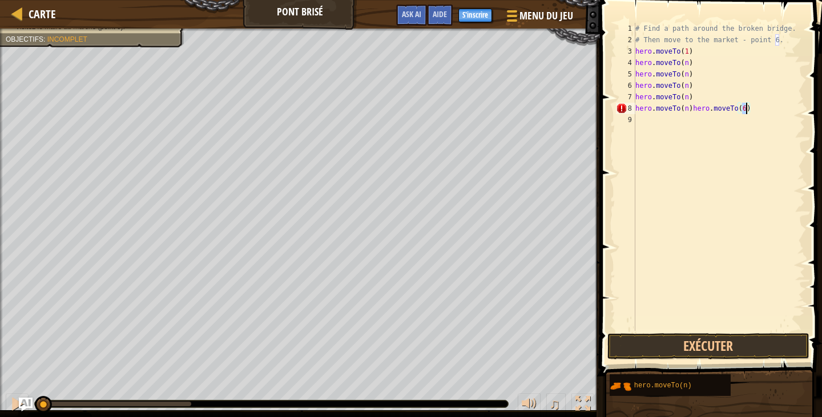
click at [693, 107] on div "# Find a path around the broken bridge. # Then move to the market - point 6. he…" at bounding box center [719, 188] width 172 height 331
click at [693, 95] on div "# Find a path around the broken bridge. # Then move to the market - point 6. he…" at bounding box center [719, 188] width 172 height 331
click at [687, 97] on div "# Find a path around the broken bridge. # Then move to the market - point 6. he…" at bounding box center [719, 188] width 172 height 331
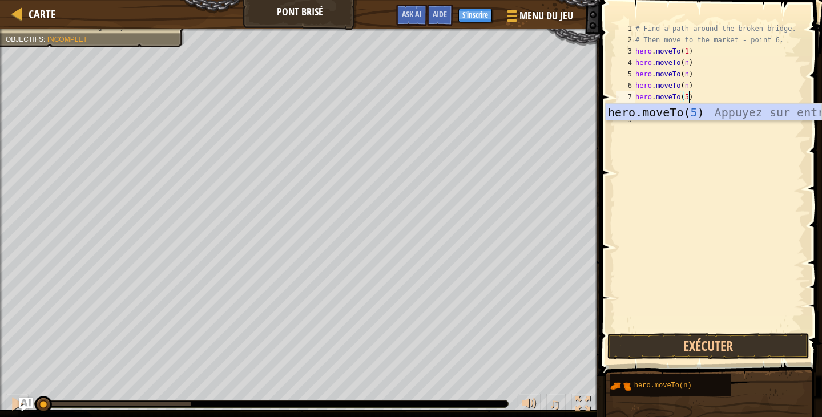
scroll to position [5, 4]
click at [719, 89] on div "# Find a path around the broken bridge. # Then move to the market - point 6. he…" at bounding box center [719, 188] width 172 height 331
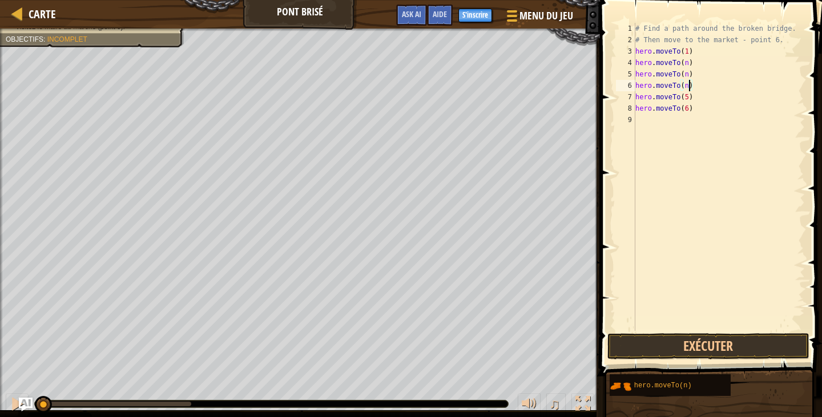
click at [689, 85] on div "# Find a path around the broken bridge. # Then move to the market - point 6. he…" at bounding box center [719, 188] width 172 height 331
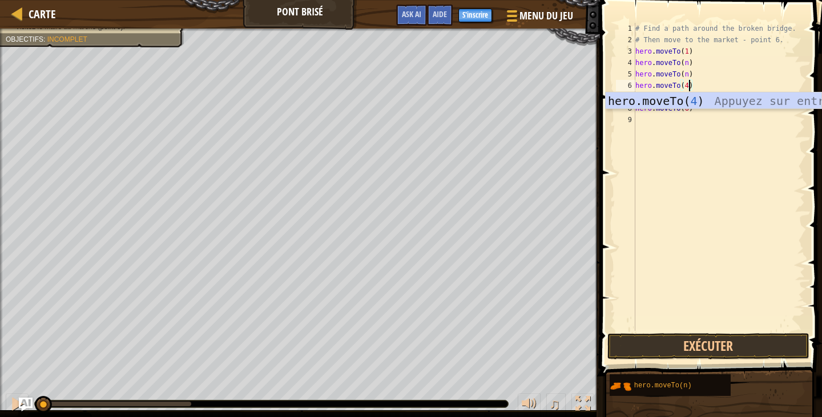
click at [727, 83] on div "# Find a path around the broken bridge. # Then move to the market - point 6. he…" at bounding box center [719, 188] width 172 height 331
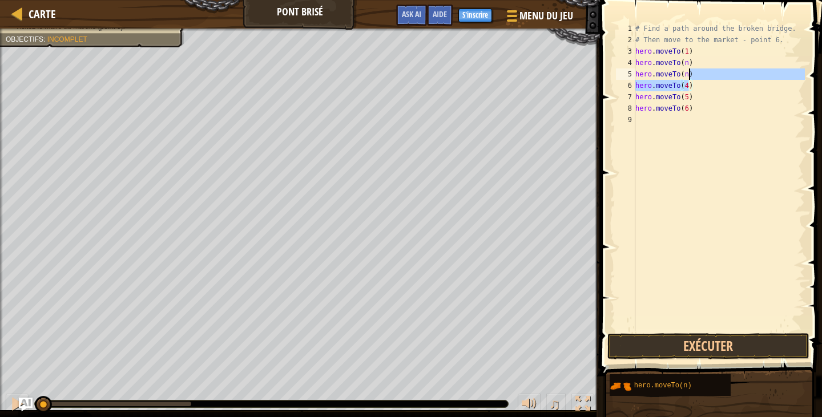
click at [689, 71] on div "# Find a path around the broken bridge. # Then move to the market - point 6. he…" at bounding box center [719, 188] width 172 height 331
click at [690, 83] on div "# Find a path around the broken bridge. # Then move to the market - point 6. he…" at bounding box center [719, 188] width 172 height 331
click at [689, 87] on div "# Find a path around the broken bridge. # Then move to the market - point 6. he…" at bounding box center [719, 188] width 172 height 331
click at [690, 63] on div "# Find a path around the broken bridge. # Then move to the market - point 6. he…" at bounding box center [719, 188] width 172 height 331
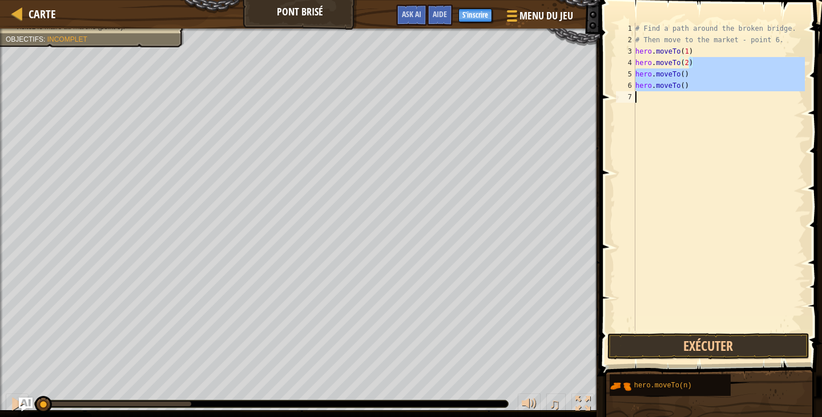
drag, startPoint x: 720, startPoint y: 130, endPoint x: 709, endPoint y: 97, distance: 34.1
click at [720, 129] on div "# Find a path around the broken bridge. # Then move to the market - point 6. he…" at bounding box center [719, 188] width 172 height 331
click at [686, 74] on div "# Find a path around the broken bridge. # Then move to the market - point 6. he…" at bounding box center [719, 188] width 172 height 331
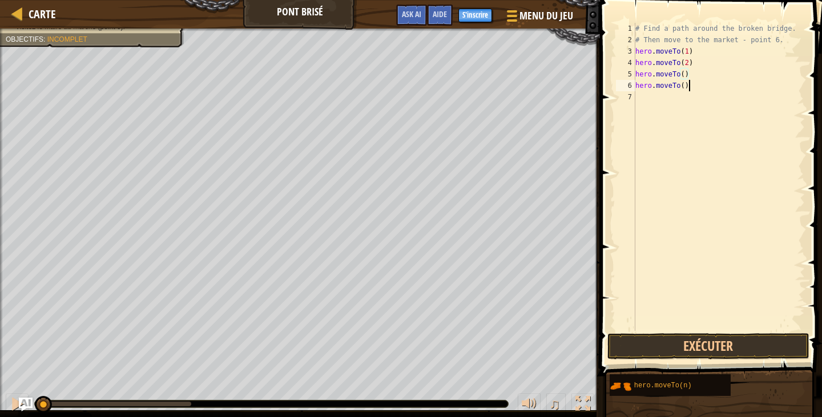
click at [710, 85] on div "# Find a path around the broken bridge. # Then move to the market - point 6. he…" at bounding box center [719, 188] width 172 height 331
click at [686, 75] on div "# Find a path around the broken bridge. # Then move to the market - point 6. he…" at bounding box center [719, 188] width 172 height 331
type textarea "hero.moveTo(3)"
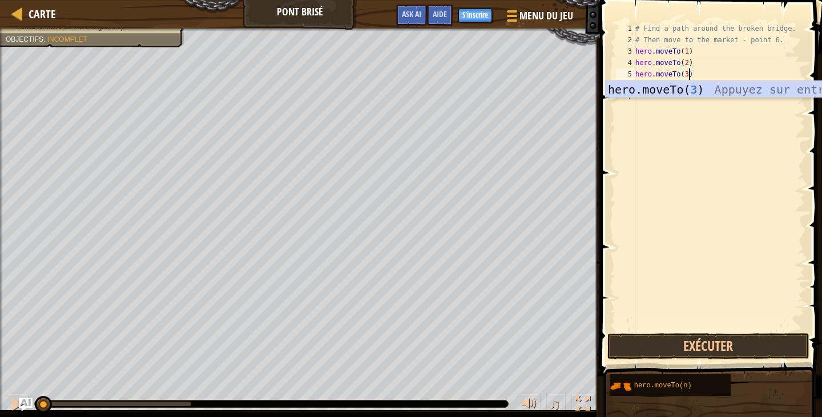
click at [706, 149] on div "# Find a path around the broken bridge. # Then move to the market - point 6. he…" at bounding box center [719, 188] width 172 height 331
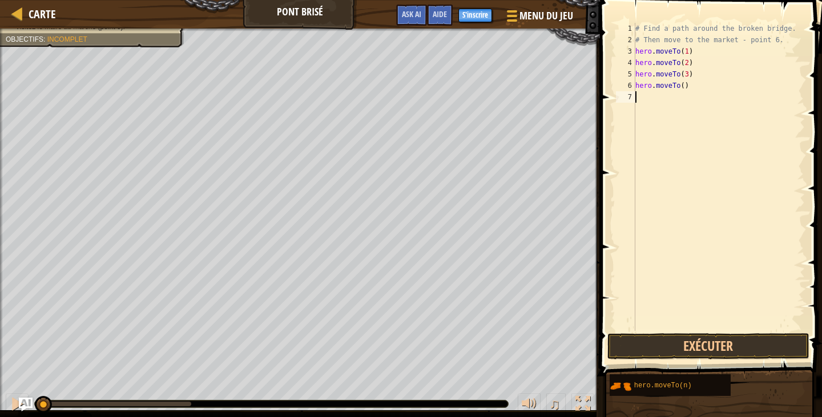
scroll to position [5, 0]
click at [684, 83] on div "# Find a path around the broken bridge. # Then move to the market - point 6. he…" at bounding box center [719, 188] width 172 height 331
type textarea "hero.moveTo(4)"
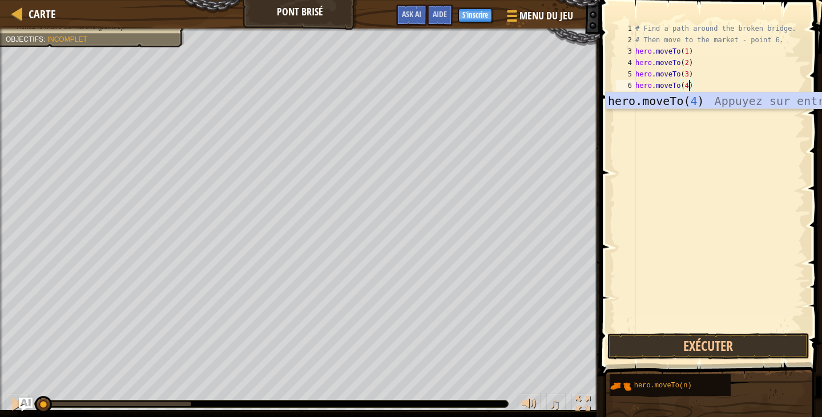
click at [731, 176] on div "# Find a path around the broken bridge. # Then move to the market - point 6. he…" at bounding box center [719, 188] width 172 height 331
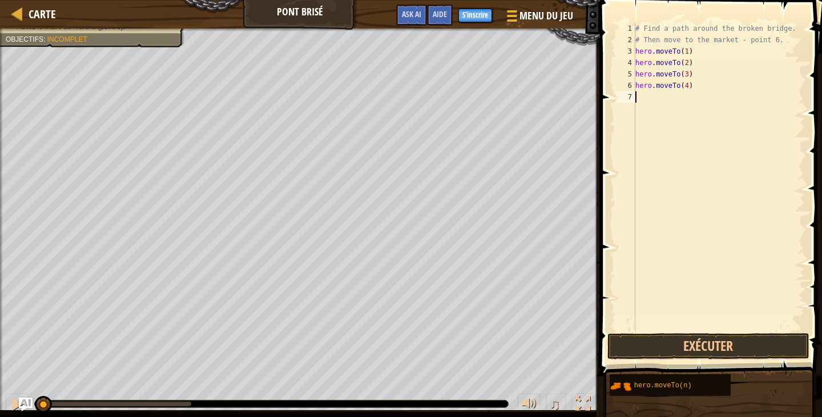
scroll to position [5, 0]
paste textarea "hero.moveTo(n)"
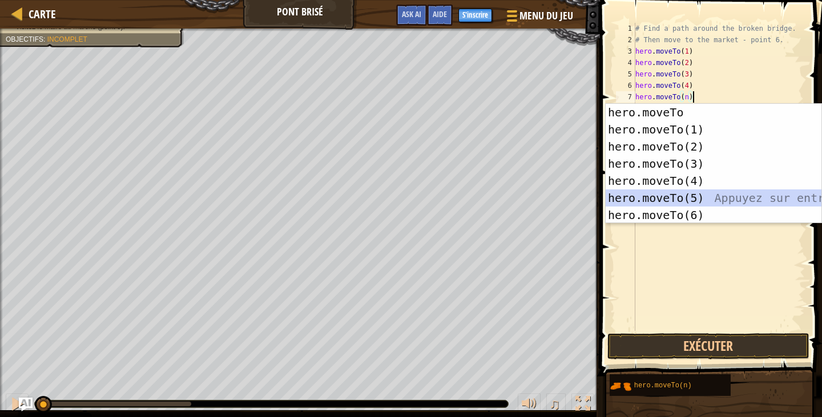
click at [701, 197] on div "hero.moveTo Appuyez sur entrée hero.moveTo(1) Appuyez sur entrée hero.moveTo(2)…" at bounding box center [714, 181] width 216 height 154
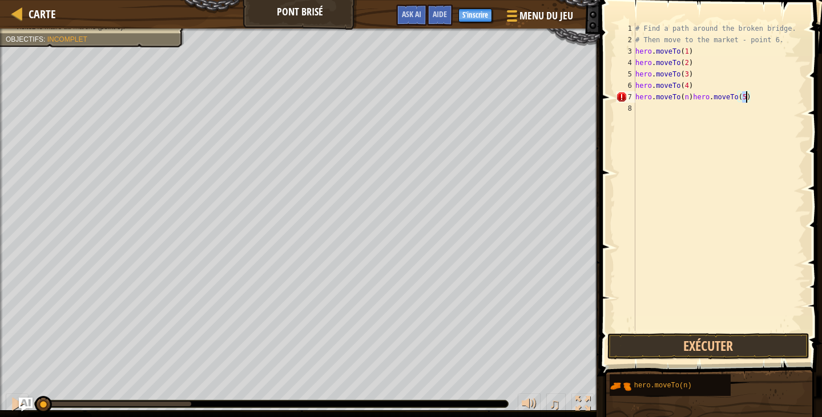
click at [692, 97] on div "# Find a path around the broken bridge. # Then move to the market - point 6. he…" at bounding box center [719, 188] width 172 height 331
type textarea "hero.moveTo(5)"
paste textarea "hero.moveTo(n)"
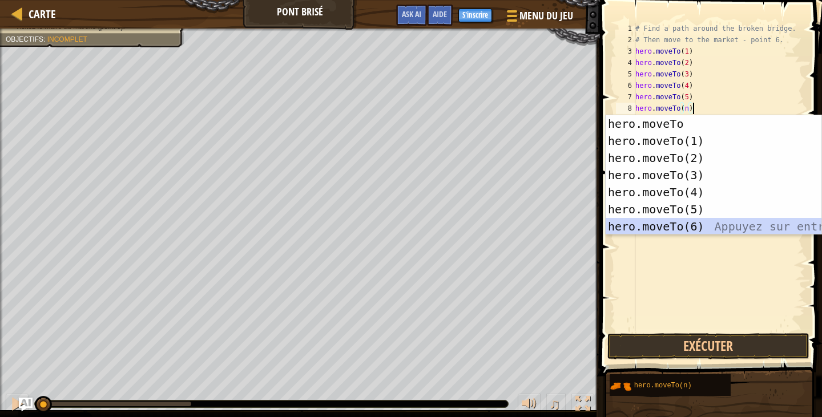
click at [700, 225] on div "hero.moveTo Appuyez sur entrée hero.moveTo(1) Appuyez sur entrée hero.moveTo(2)…" at bounding box center [714, 192] width 216 height 154
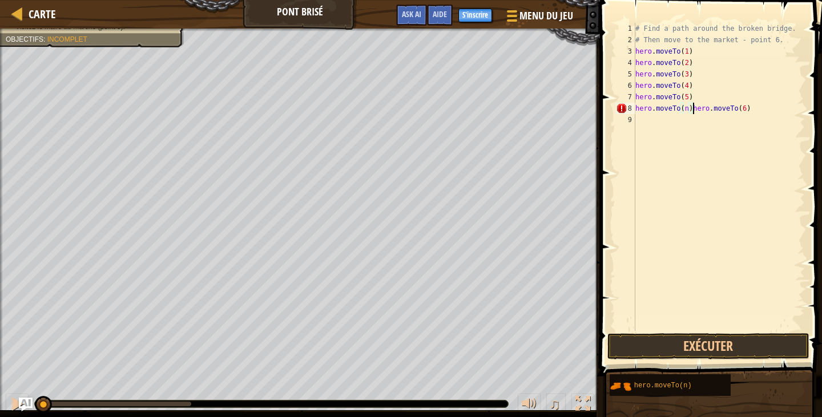
click at [692, 107] on div "# Find a path around the broken bridge. # Then move to the market - point 6. he…" at bounding box center [719, 188] width 172 height 331
type textarea "hero.moveTo(6)"
click at [717, 349] on button "Exécuter" at bounding box center [709, 346] width 202 height 26
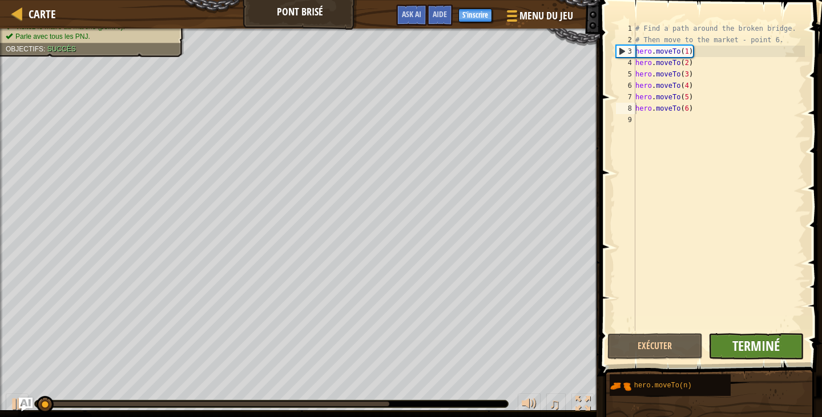
click at [734, 346] on span "Terminé" at bounding box center [756, 346] width 47 height 18
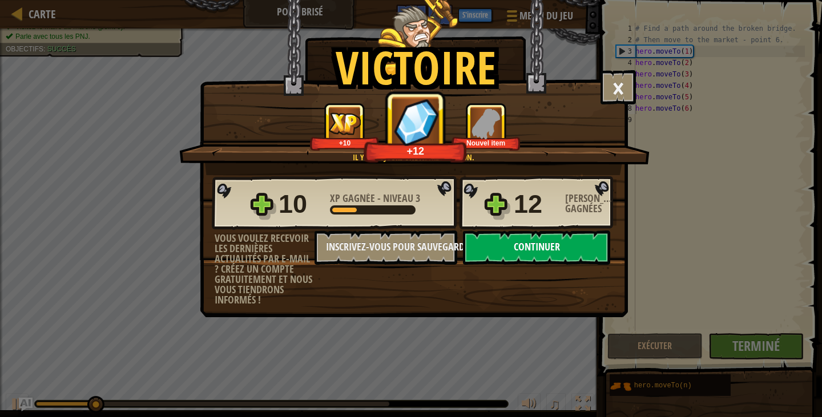
click at [517, 259] on button "Continuer" at bounding box center [536, 248] width 147 height 34
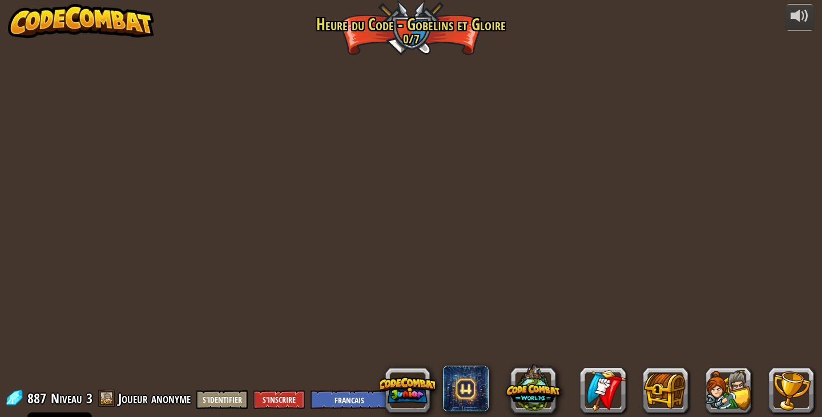
select select "fr"
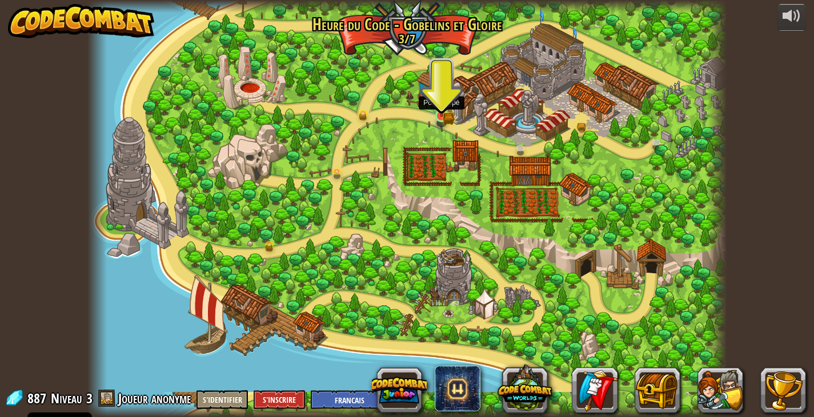
click at [441, 118] on link at bounding box center [442, 117] width 23 height 23
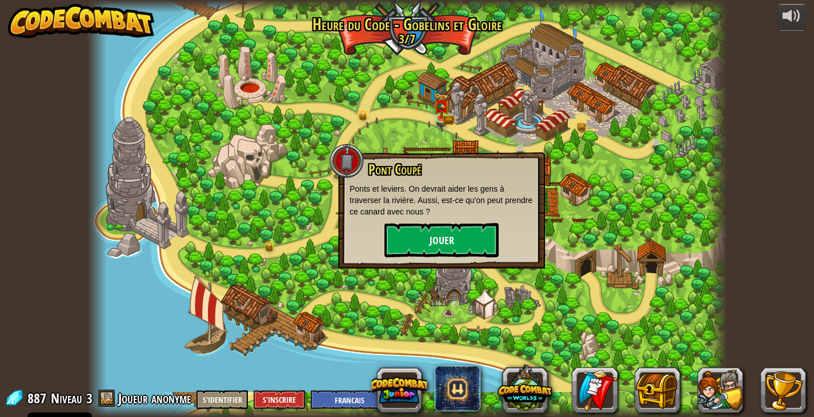
click at [471, 236] on button "Jouer" at bounding box center [441, 240] width 114 height 34
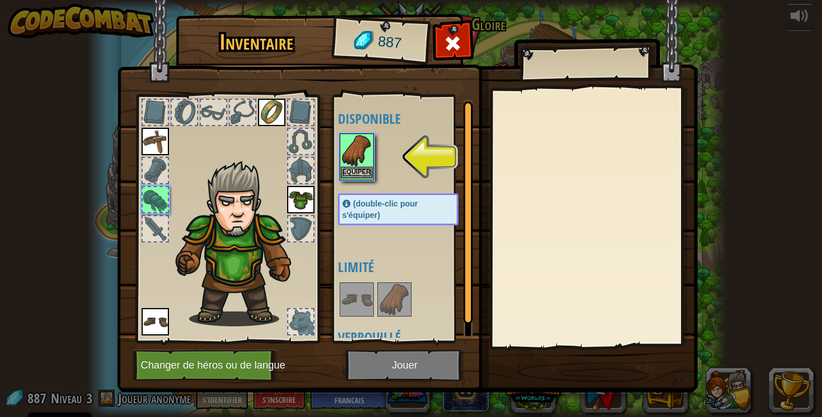
click at [365, 176] on button "Equiper" at bounding box center [357, 173] width 32 height 12
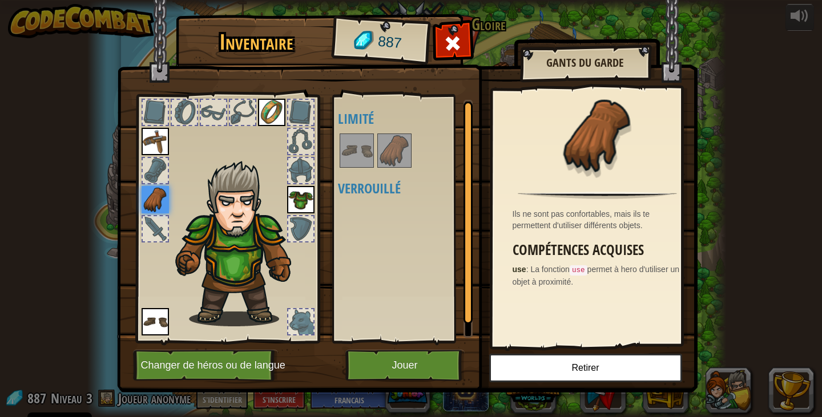
click at [393, 360] on button "Jouer" at bounding box center [404, 365] width 119 height 31
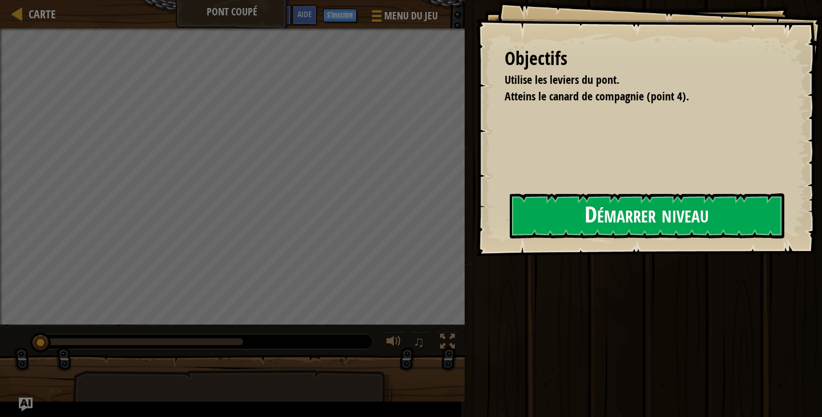
click at [741, 217] on button "Démarrer niveau" at bounding box center [647, 216] width 275 height 45
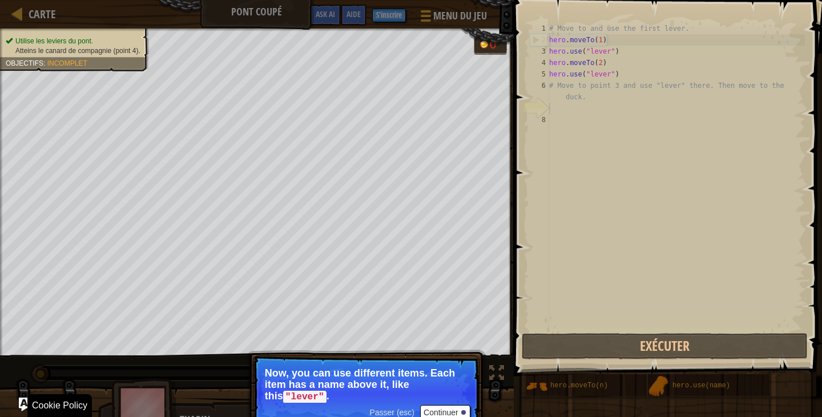
click at [435, 414] on button "Continuer" at bounding box center [445, 412] width 50 height 15
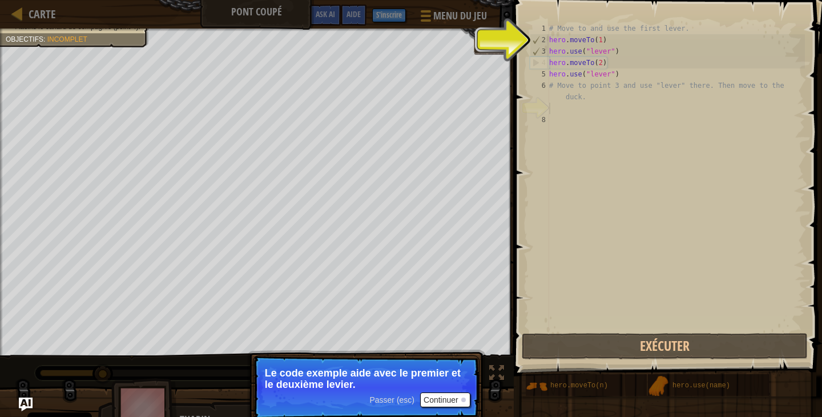
click at [456, 396] on button "Continuer" at bounding box center [445, 400] width 50 height 15
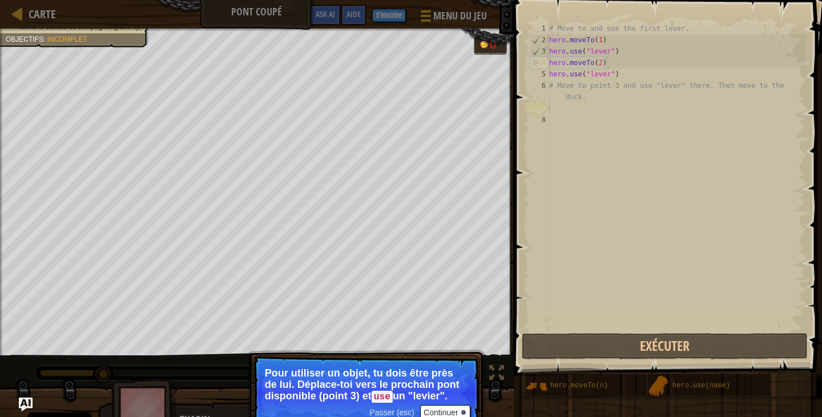
click at [452, 414] on button "Continuer" at bounding box center [445, 412] width 50 height 15
